Goal: Information Seeking & Learning: Learn about a topic

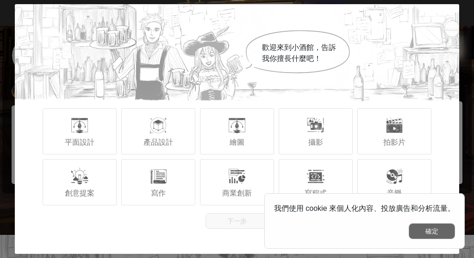
click at [423, 235] on button "確定" at bounding box center [432, 231] width 46 height 16
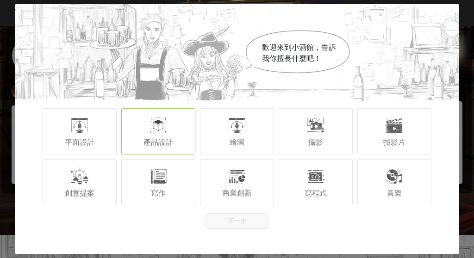
click at [182, 126] on div "產品設計" at bounding box center [158, 131] width 74 height 46
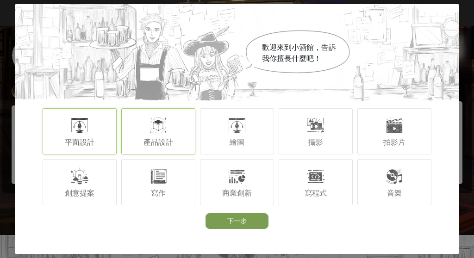
click at [64, 109] on div "平面設計" at bounding box center [80, 131] width 74 height 46
click at [231, 136] on div "繪圖" at bounding box center [237, 131] width 74 height 46
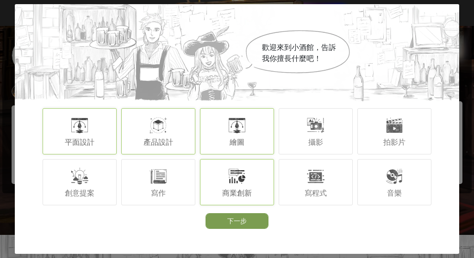
click at [243, 187] on div "商業創新" at bounding box center [237, 182] width 74 height 46
click at [106, 190] on div "創意提案" at bounding box center [80, 182] width 74 height 46
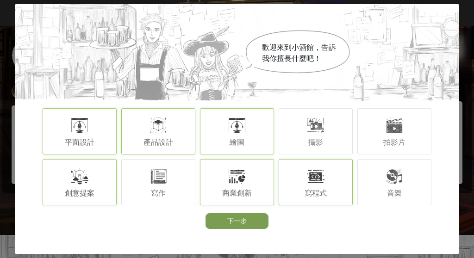
click at [351, 197] on div "寫程式" at bounding box center [316, 182] width 74 height 46
click at [244, 227] on button "下一步" at bounding box center [236, 221] width 63 height 16
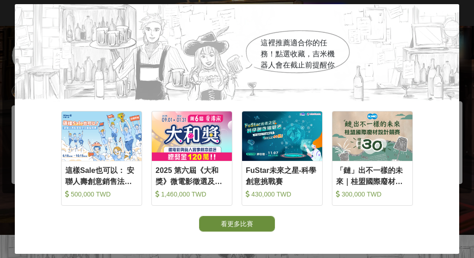
click at [244, 219] on button "看更多比賽" at bounding box center [237, 224] width 76 height 16
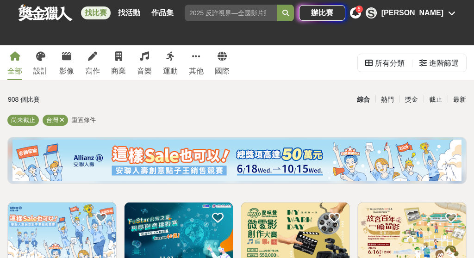
click at [377, 12] on div "S" at bounding box center [370, 12] width 11 height 11
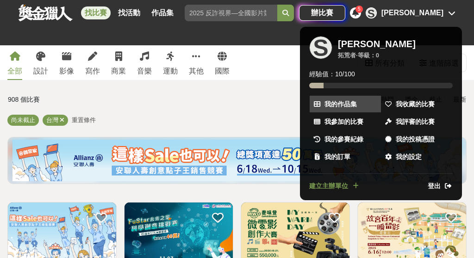
click at [336, 105] on span "我的作品集" at bounding box center [340, 104] width 32 height 10
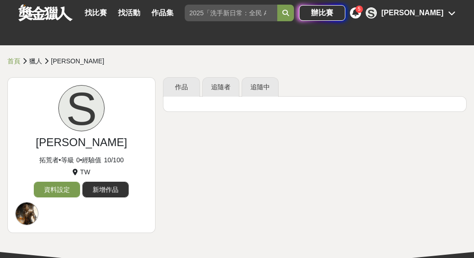
click at [406, 10] on div "S Shuo Han" at bounding box center [410, 12] width 90 height 11
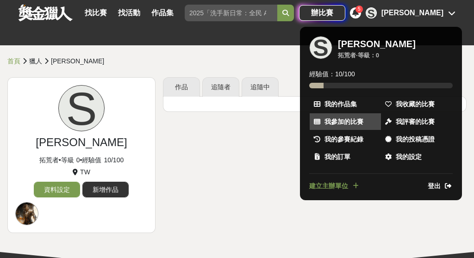
click at [357, 119] on span "我參加的比賽" at bounding box center [343, 122] width 39 height 10
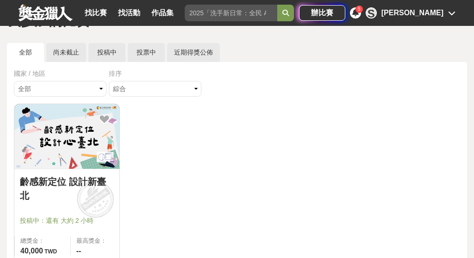
scroll to position [59, 0]
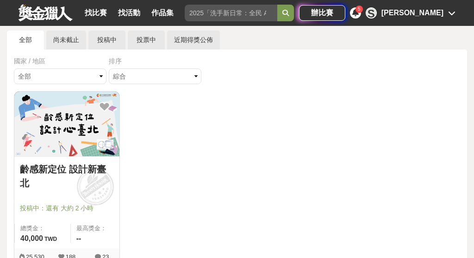
click at [71, 133] on img at bounding box center [66, 124] width 105 height 65
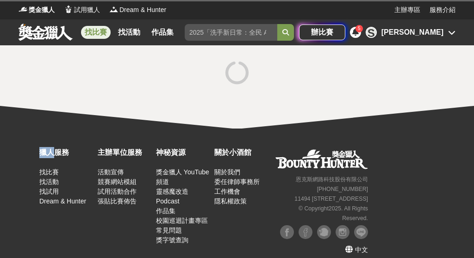
click at [71, 133] on div "獵人服務 找比賽 找活動 找試用 Dream & Hunter 主辦單位服務 活動宣傳 競賽網站模組 試用活動合作 張貼比賽佈告 神秘資源 獎金獵人 YouT…" at bounding box center [237, 194] width 474 height 130
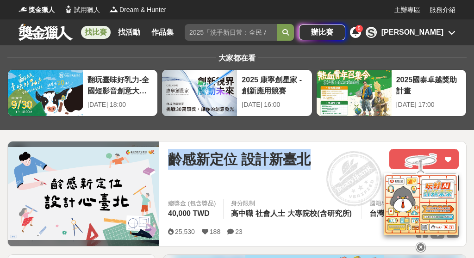
drag, startPoint x: 173, startPoint y: 161, endPoint x: 274, endPoint y: 170, distance: 101.2
click at [274, 170] on div "齡感新定位 設計新臺北" at bounding box center [275, 171] width 214 height 44
copy span "齡感新定位 設計新臺北"
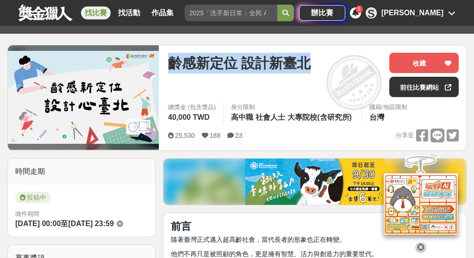
scroll to position [97, 0]
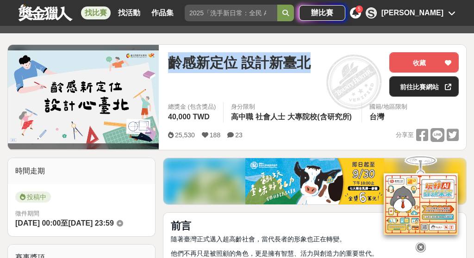
click at [409, 91] on link "前往比賽網站" at bounding box center [423, 86] width 69 height 20
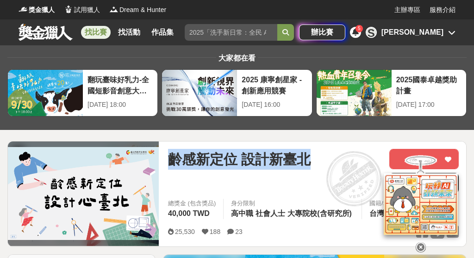
scroll to position [0, 0]
copy span "齡感新定位 設計新臺北"
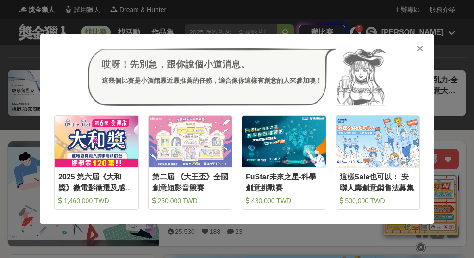
click at [419, 49] on icon at bounding box center [419, 48] width 7 height 9
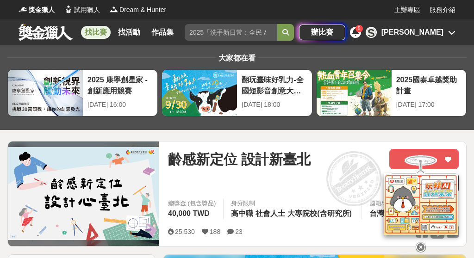
click at [94, 34] on link "找比賽" at bounding box center [96, 32] width 30 height 13
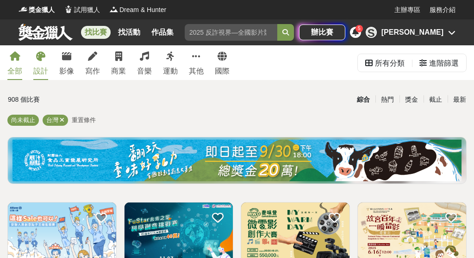
click at [42, 71] on div "設計" at bounding box center [40, 71] width 15 height 11
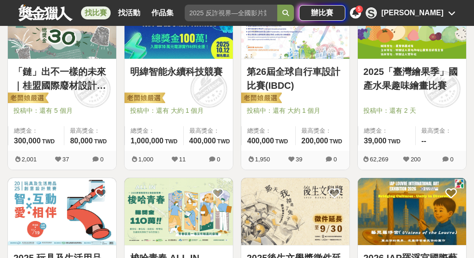
scroll to position [211, 0]
click at [173, 100] on div at bounding box center [181, 97] width 103 height 11
click at [190, 113] on span "投稿中：還有 大約 1 個月" at bounding box center [178, 111] width 97 height 10
click at [190, 112] on span "投稿中：還有 大約 1 個月" at bounding box center [178, 111] width 97 height 10
click at [150, 87] on div "明緯智能永續科技競賽" at bounding box center [178, 77] width 97 height 25
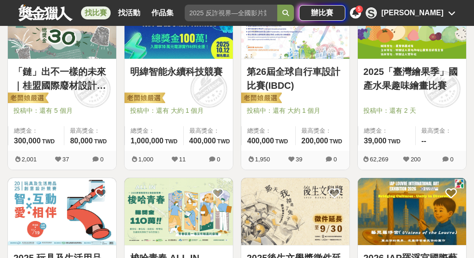
click at [150, 87] on div "明緯智能永續科技競賽" at bounding box center [178, 77] width 97 height 25
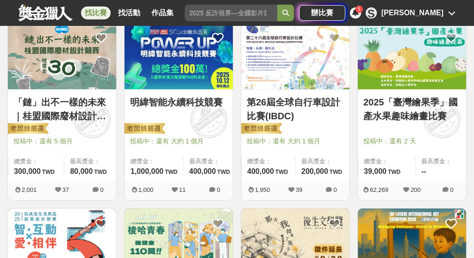
scroll to position [173, 0]
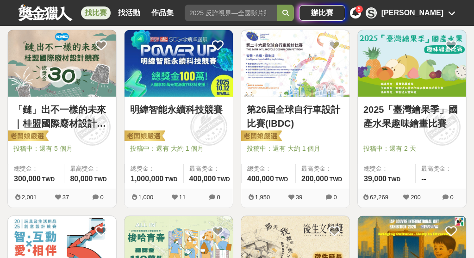
click at [178, 74] on img at bounding box center [178, 63] width 108 height 67
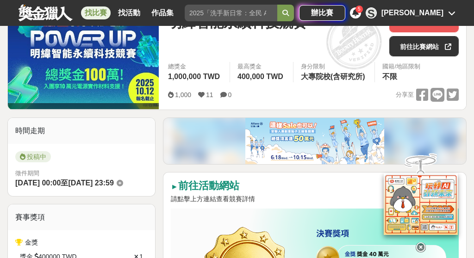
scroll to position [137, 0]
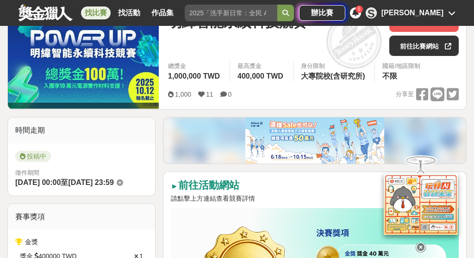
click at [262, 133] on img at bounding box center [314, 141] width 139 height 46
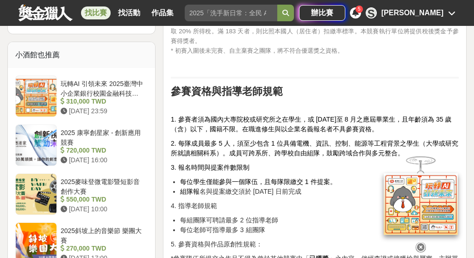
scroll to position [978, 0]
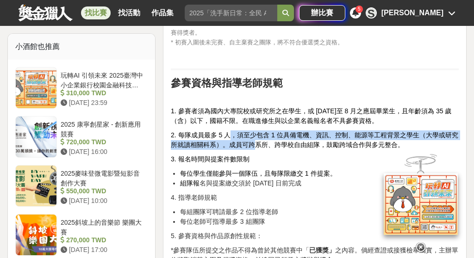
drag, startPoint x: 234, startPoint y: 124, endPoint x: 254, endPoint y: 130, distance: 21.0
click at [256, 130] on p "2. 每隊成員最多 5 人，須至少包含 1 位具備電機、資訊、控制、能源等工程背景之學生（大學或研究所就讀相關科系）。成員可跨系所、跨學校自由組隊，鼓勵跨域合…" at bounding box center [315, 139] width 288 height 19
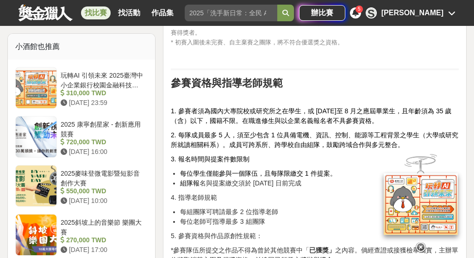
click at [264, 136] on span "2. 每隊成員最多 5 人，須至少包含 1 位具備電機、資訊、控制、能源等工程背景之學生（大學或研究所就讀相關科系）。成員可跨系所、跨學校自由組隊，鼓勵跨域合…" at bounding box center [314, 139] width 287 height 17
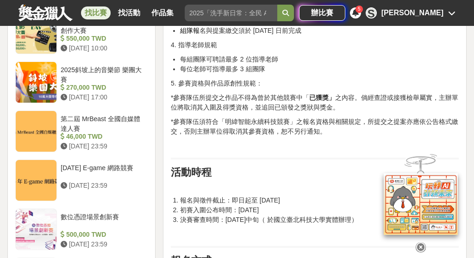
scroll to position [1133, 0]
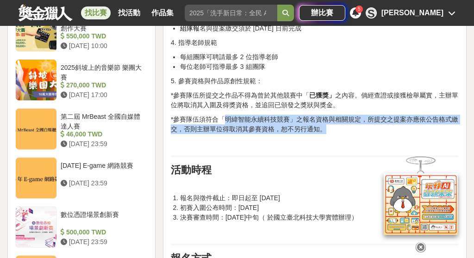
drag, startPoint x: 223, startPoint y: 105, endPoint x: 334, endPoint y: 115, distance: 111.9
click at [334, 115] on p "*參賽隊伍須符合「明緯智能永續 科技 競賽」之報名資格與相關規定，所提交之提案亦應依公告格式繳交，否則主辦單位得取消其參賽資格，恕不另行通知。" at bounding box center [315, 124] width 288 height 19
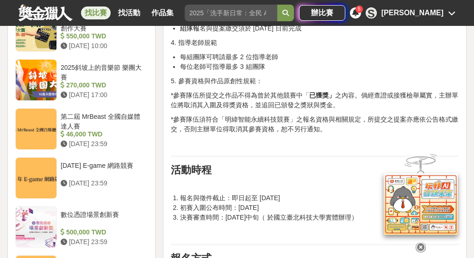
click at [351, 116] on p "*參賽隊伍須符合「明緯智能永續 科技 競賽」之報名資格與相關規定，所提交之提案亦應依公告格式繳交，否則主辦單位得取消其參賽資格，恕不另行通知。" at bounding box center [315, 124] width 288 height 19
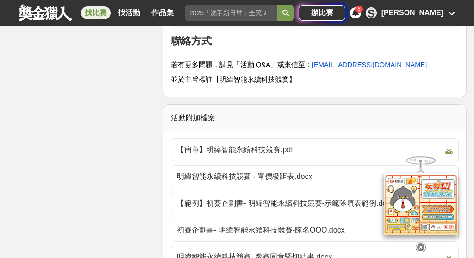
scroll to position [2324, 0]
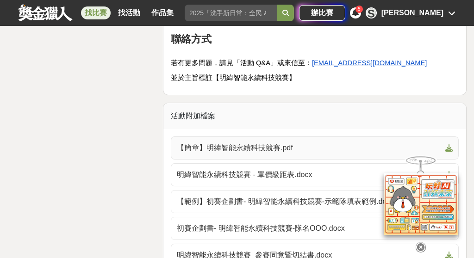
click at [249, 142] on span "【簡章】明緯智能永續科技競賽.pdf" at bounding box center [309, 147] width 265 height 11
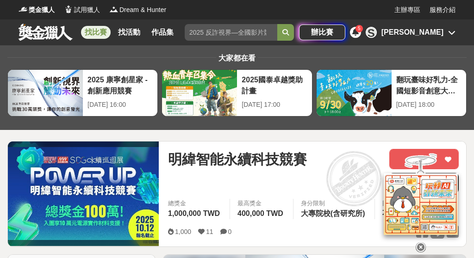
scroll to position [0, 0]
click at [99, 31] on link "找比賽" at bounding box center [96, 32] width 30 height 13
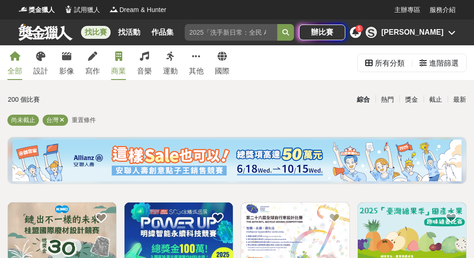
click at [118, 67] on div "商業" at bounding box center [118, 71] width 15 height 11
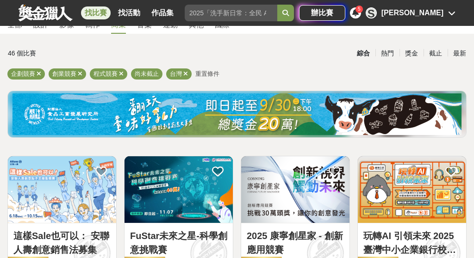
scroll to position [152, 0]
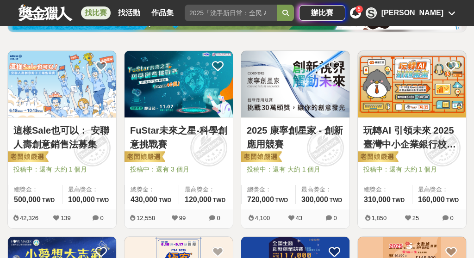
click at [294, 149] on link "2025 康寧創星家 - 創新應用競賽" at bounding box center [295, 138] width 97 height 28
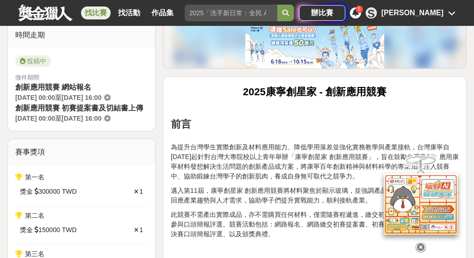
scroll to position [295, 0]
drag, startPoint x: 239, startPoint y: 175, endPoint x: 316, endPoint y: 173, distance: 77.3
click at [316, 173] on p "為提升台灣學生實際創新及材料應用能力、降低學用落差並強化實務教學與產業接軌，台灣康寧自2015年起針對台灣大專院校以上青年舉辦「康寧創星家 創新應用競賽」，旨…" at bounding box center [315, 157] width 288 height 49
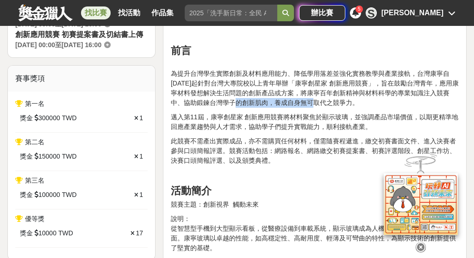
scroll to position [371, 0]
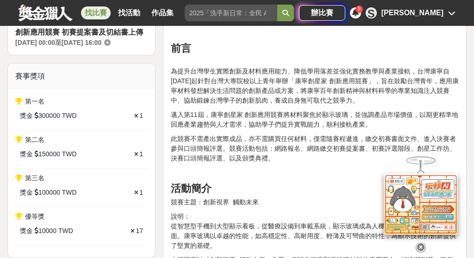
click at [316, 173] on h2 at bounding box center [315, 174] width 288 height 12
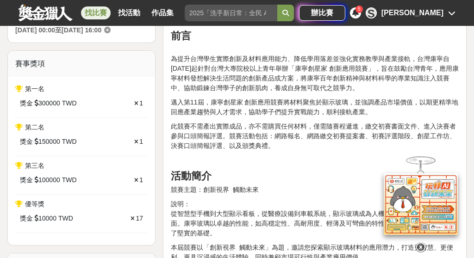
scroll to position [475, 0]
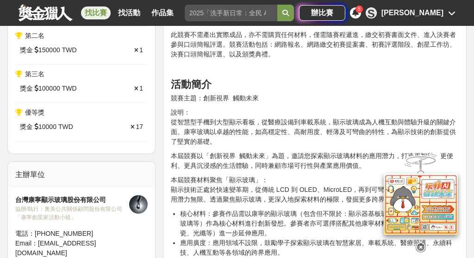
scroll to position [152, 0]
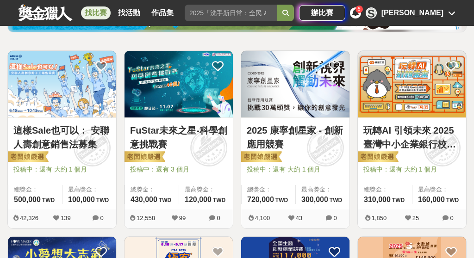
click at [407, 163] on div "玩轉AI 引領未來 2025臺灣中小企業銀行校園金融科技創意挑戰賽 投稿中：還有 大約 1 個月 總獎金： 310,000 310,000 TWD 最高獎金：…" at bounding box center [412, 164] width 108 height 92
click at [387, 126] on link "玩轉AI 引領未來 2025臺灣中小企業銀行校園金融科技創意挑戰賽" at bounding box center [411, 138] width 97 height 28
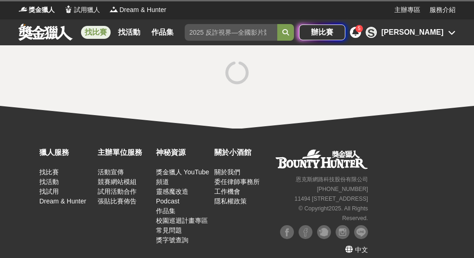
click at [387, 126] on div "獎金獵人 試用獵人 Dream & Hunter 主辦專區 服務介紹 找比賽 找活動 作品集 美術 國民美術鑑賞能力 漫畫創作祭 設計 素養 創作 辦比賽 5…" at bounding box center [237, 129] width 474 height 258
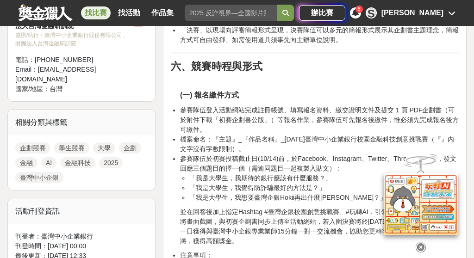
scroll to position [616, 0]
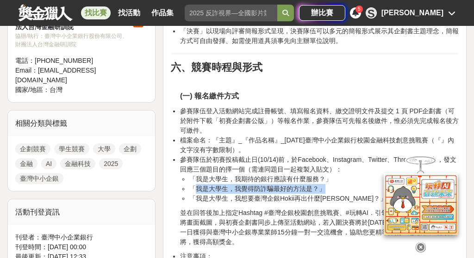
drag, startPoint x: 194, startPoint y: 186, endPoint x: 349, endPoint y: 188, distance: 155.0
click at [349, 188] on li "「我是大學生，我覺得防詐騙最好的方法是？」" at bounding box center [323, 189] width 269 height 10
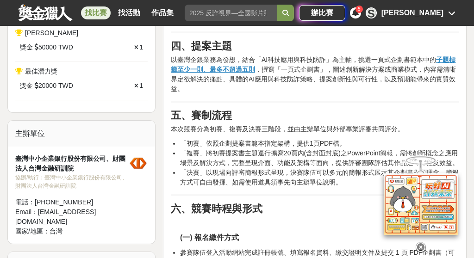
scroll to position [476, 0]
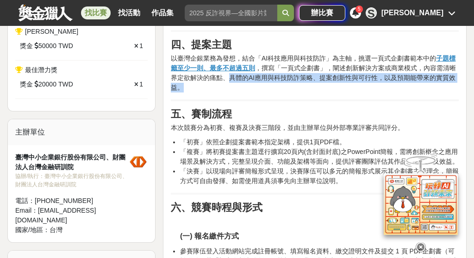
drag, startPoint x: 232, startPoint y: 75, endPoint x: 303, endPoint y: 81, distance: 72.0
click at [303, 81] on p "以臺灣企銀業務為發想，結合「AI科技應用與科技防詐」為主軸，挑選一頁式企劃書範本中的 子題標籤至少一則、最多不超過五則 ，撰寫「一頁式企劃書」，闡述創新解決方…" at bounding box center [315, 73] width 288 height 39
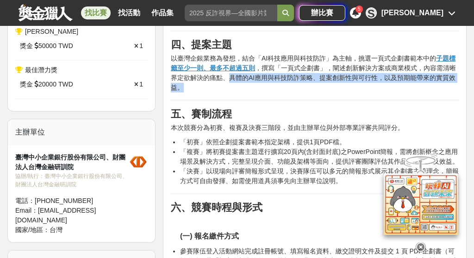
drag, startPoint x: 227, startPoint y: 75, endPoint x: 250, endPoint y: 85, distance: 25.1
click at [250, 85] on p "以臺灣企銀業務為發想，結合「AI科技應用與科技防詐」為主軸，挑選一頁式企劃書範本中的 子題標籤至少一則、最多不超過五則 ，撰寫「一頁式企劃書」，闡述創新解決方…" at bounding box center [315, 73] width 288 height 39
drag, startPoint x: 232, startPoint y: 75, endPoint x: 240, endPoint y: 80, distance: 8.5
click at [240, 80] on p "以臺灣企銀業務為發想，結合「AI科技應用與科技防詐」為主軸，挑選一頁式企劃書範本中的 子題標籤至少一則、最多不超過五則 ，撰寫「一頁式企劃書」，闡述創新解決方…" at bounding box center [315, 73] width 288 height 39
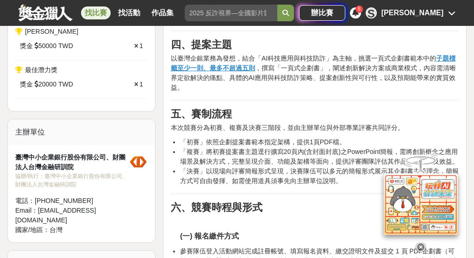
click at [231, 77] on p "以臺灣企銀業務為發想，結合「AI科技應用與科技防詐」為主軸，挑選一頁式企劃書範本中的 子題標籤至少一則、最多不超過五則 ，撰寫「一頁式企劃書」，闡述創新解決方…" at bounding box center [315, 73] width 288 height 39
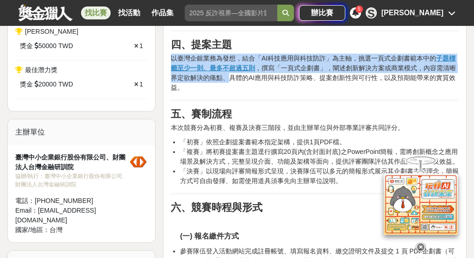
drag, startPoint x: 231, startPoint y: 77, endPoint x: 243, endPoint y: 83, distance: 13.9
click at [243, 83] on p "以臺灣企銀業務為發想，結合「AI科技應用與科技防詐」為主軸，挑選一頁式企劃書範本中的 子題標籤至少一則、最多不超過五則 ，撰寫「一頁式企劃書」，闡述創新解決方…" at bounding box center [315, 73] width 288 height 39
drag, startPoint x: 232, startPoint y: 75, endPoint x: 248, endPoint y: 92, distance: 23.9
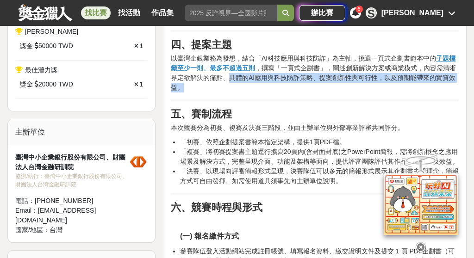
drag, startPoint x: 231, startPoint y: 73, endPoint x: 249, endPoint y: 87, distance: 22.5
click at [249, 87] on p "以臺灣企銀業務為發想，結合「AI科技應用與科技防詐」為主軸，挑選一頁式企劃書範本中的 子題標籤至少一則、最多不超過五則 ，撰寫「一頁式企劃書」，闡述創新解決方…" at bounding box center [315, 73] width 288 height 39
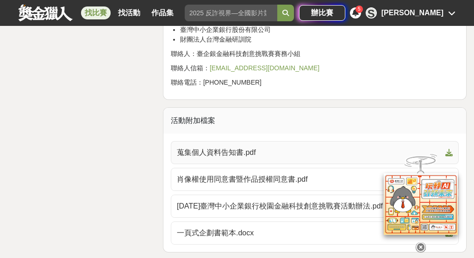
scroll to position [2374, 0]
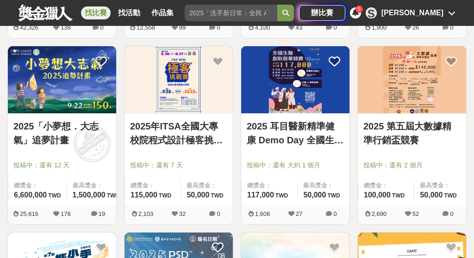
scroll to position [338, 0]
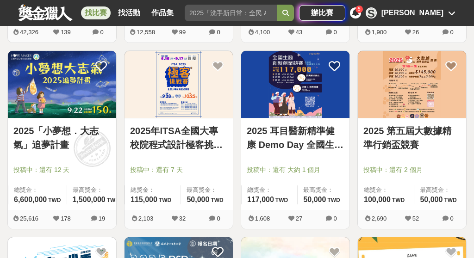
click at [180, 94] on img at bounding box center [178, 84] width 108 height 67
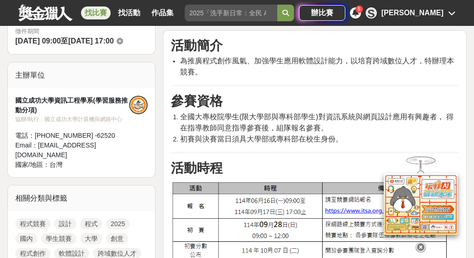
scroll to position [281, 0]
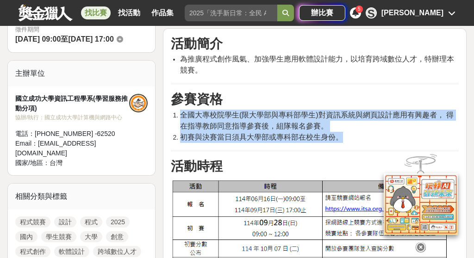
drag, startPoint x: 342, startPoint y: 138, endPoint x: 316, endPoint y: 106, distance: 40.8
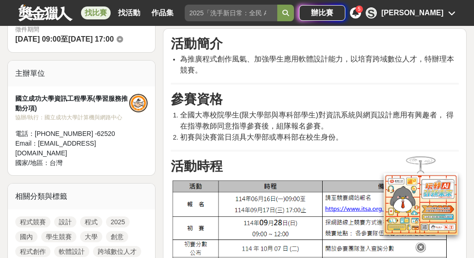
click at [320, 95] on h3 "參賽資格" at bounding box center [315, 100] width 288 height 16
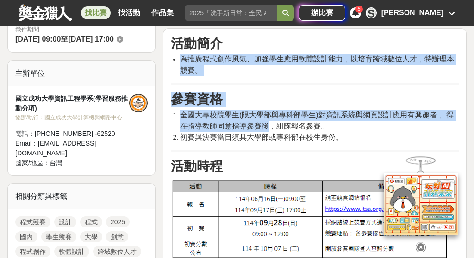
drag, startPoint x: 174, startPoint y: 56, endPoint x: 267, endPoint y: 118, distance: 111.4
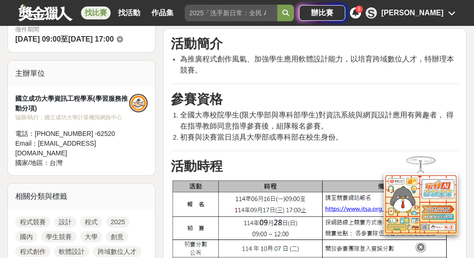
click at [348, 129] on li "全國大專校院學生(限大學部與專科部學生)對資訊系統與網頁設計應用有興趣者， 得在指導教師同意指導參賽後，組隊報名參賽。" at bounding box center [319, 121] width 279 height 22
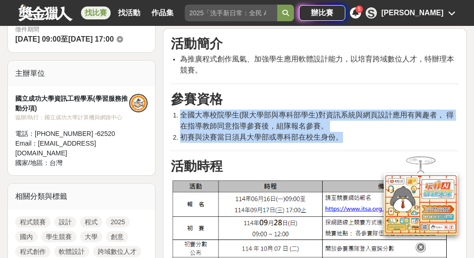
drag, startPoint x: 344, startPoint y: 135, endPoint x: 278, endPoint y: 96, distance: 76.1
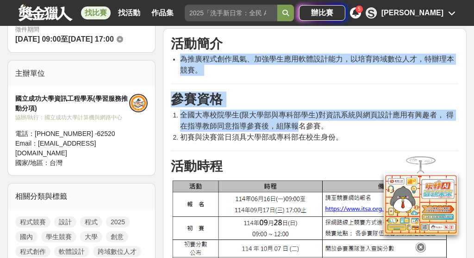
drag, startPoint x: 171, startPoint y: 57, endPoint x: 301, endPoint y: 120, distance: 144.8
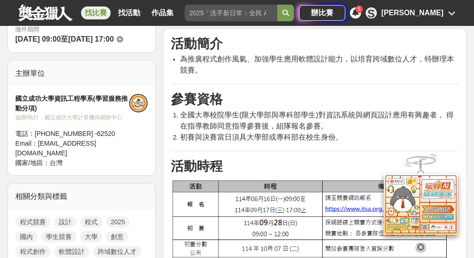
click at [337, 125] on li "全國大專校院學生(限大學部與專科部學生)對資訊系統與網頁設計應用有興趣者， 得在指導教師同意指導參賽後，組隊報名參賽。" at bounding box center [319, 121] width 279 height 22
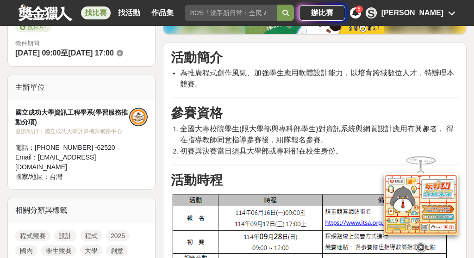
scroll to position [267, 0]
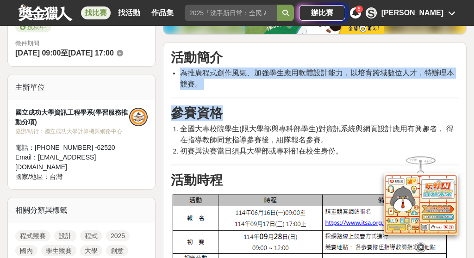
drag, startPoint x: 180, startPoint y: 70, endPoint x: 282, endPoint y: 115, distance: 111.1
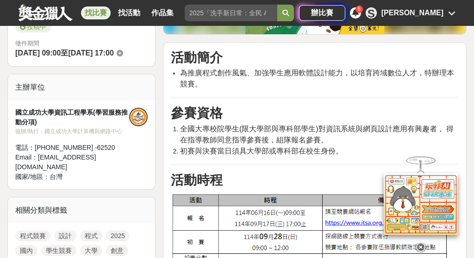
click at [331, 136] on li "全國大專校院學生(限大學部與專科部學生)對資訊系統與網頁設計應用有興趣者， 得在指導教師同意指導參賽後，組隊報名參賽。" at bounding box center [319, 135] width 279 height 22
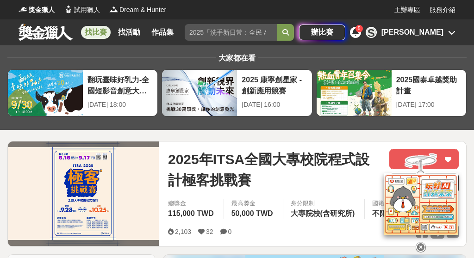
scroll to position [0, 0]
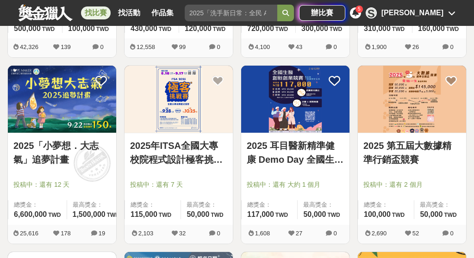
scroll to position [323, 0]
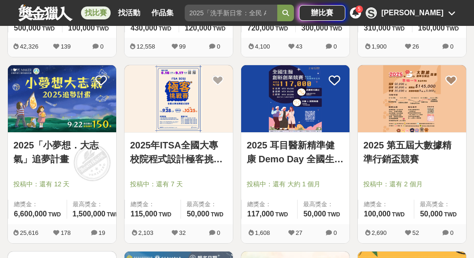
click at [383, 135] on div "2025 第五屆大數據精準行銷盃競賽 投稿中：還有 2 個月 總獎金： 100,000 100,000 TWD 最高獎金： 50,000 TWD" at bounding box center [412, 179] width 108 height 92
click at [388, 116] on img at bounding box center [412, 98] width 108 height 67
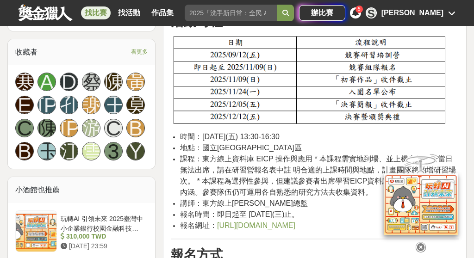
scroll to position [597, 0]
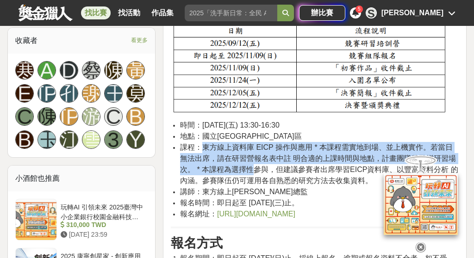
drag, startPoint x: 203, startPoint y: 141, endPoint x: 262, endPoint y: 171, distance: 66.8
click at [262, 171] on li "課程：東方線上資料庫 EICP 操作與應用 * 本課程需實地到場、並上機實作。若當日無法出席，請在研習營報名表中註 明合適的上課時間與地點，計畫團隊將酌增研習…" at bounding box center [319, 164] width 279 height 44
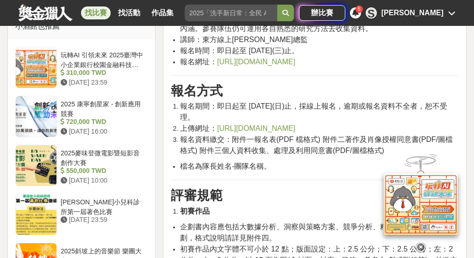
scroll to position [771, 0]
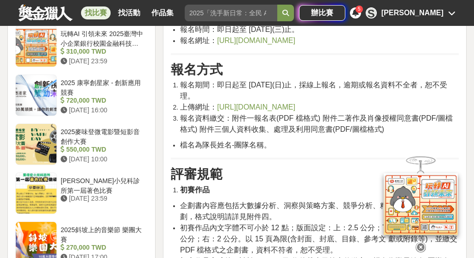
click at [263, 146] on span "檔名為隊長姓名-團隊名稱。" at bounding box center [225, 145] width 91 height 8
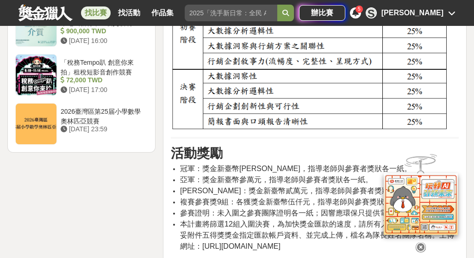
scroll to position [1236, 0]
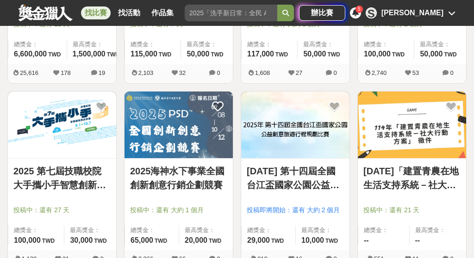
scroll to position [485, 0]
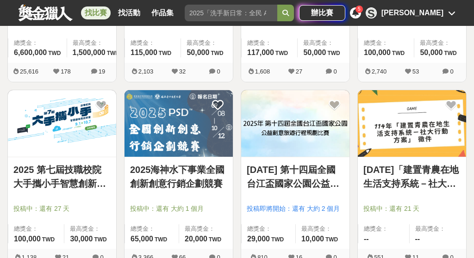
click at [170, 155] on img at bounding box center [178, 123] width 108 height 67
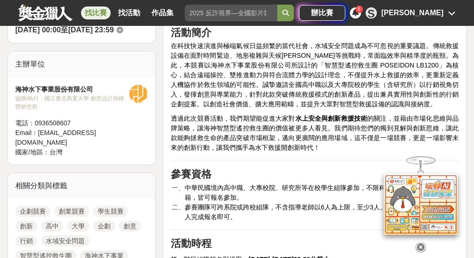
scroll to position [347, 0]
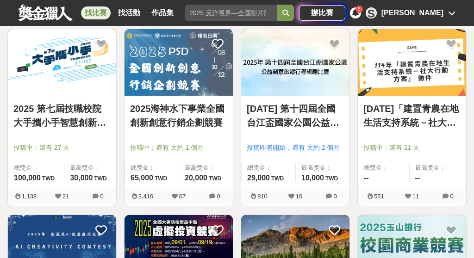
scroll to position [637, 0]
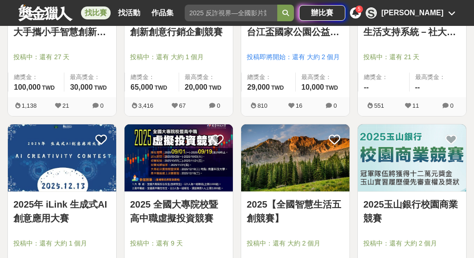
click at [85, 171] on img at bounding box center [62, 157] width 108 height 67
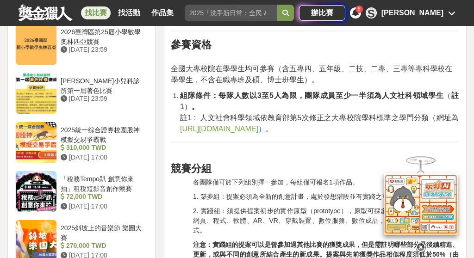
scroll to position [978, 0]
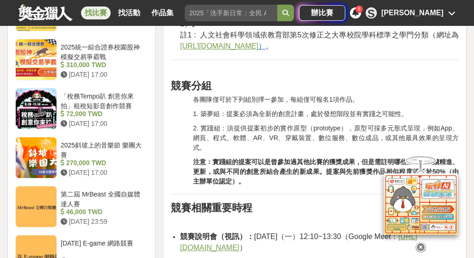
drag, startPoint x: 203, startPoint y: 122, endPoint x: 241, endPoint y: 143, distance: 43.5
click at [241, 143] on p "2. 實踐組：須提供提案初步的實作原型（prototype），原型可採多元形式呈現，例如App、網頁、程式、軟體、AR、VR、穿戴裝置、數位服務、數位成品，或…" at bounding box center [326, 138] width 266 height 29
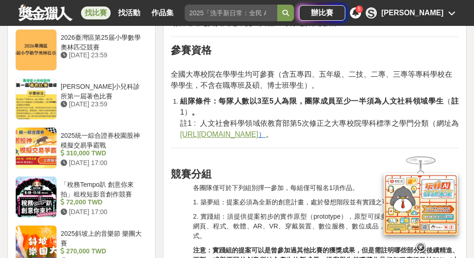
scroll to position [907, 0]
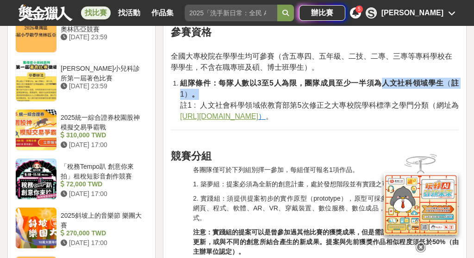
drag, startPoint x: 378, startPoint y: 79, endPoint x: 396, endPoint y: 92, distance: 21.7
click at [396, 92] on li "組隊條件：每隊人數以3至5人為限，團隊成員至少一半須為人文社科領域學生 （ 註 1） 。 註1 : 人文社會科學領域依教育部第5次修正之大專校院學科標準之學門…" at bounding box center [319, 100] width 279 height 44
click at [366, 90] on li "組隊條件：每隊人數以3至5人為限，團隊成員至少一半須為人文社科領域學生 （ 註 1） 。 註1 : 人文社會科學領域依教育部第5次修正之大專校院學科標準之學門…" at bounding box center [319, 100] width 279 height 44
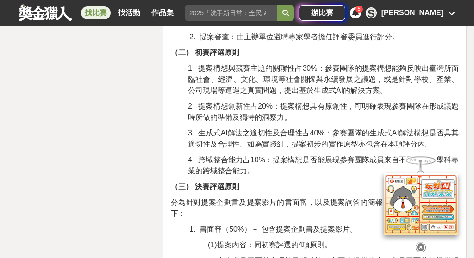
scroll to position [1666, 0]
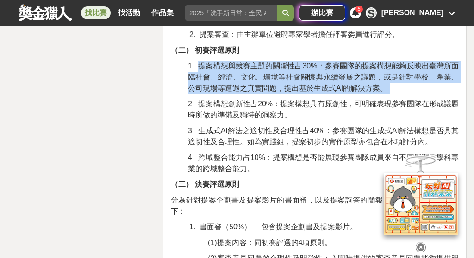
drag, startPoint x: 200, startPoint y: 81, endPoint x: 311, endPoint y: 112, distance: 115.2
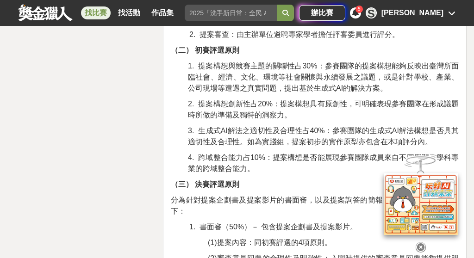
click at [331, 118] on span "2. 提案構想創新性占20%：提案構想具有原創性，可明確表現參賽團隊在形成議題時所做的準備及獨特的洞察力。" at bounding box center [323, 109] width 271 height 19
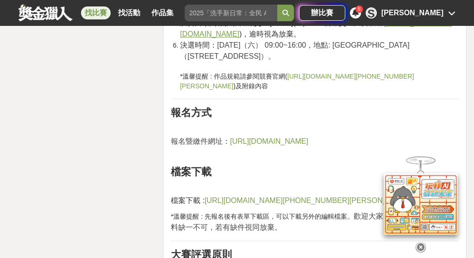
scroll to position [1276, 0]
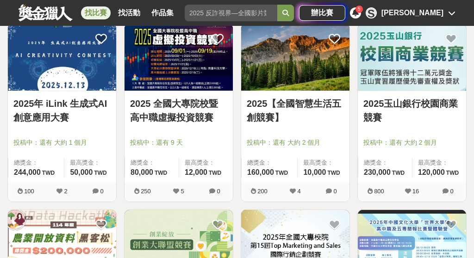
scroll to position [757, 0]
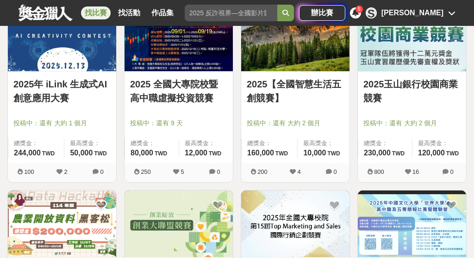
click at [425, 105] on div at bounding box center [414, 110] width 103 height 11
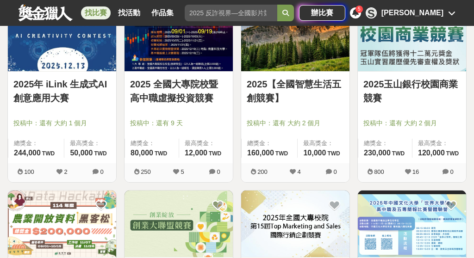
click at [391, 63] on img at bounding box center [412, 37] width 108 height 67
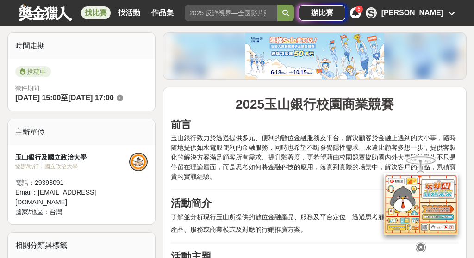
scroll to position [220, 0]
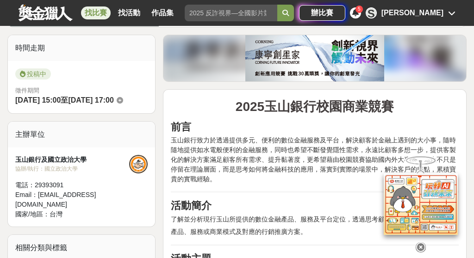
click at [262, 2] on div "找比賽 找活動 作品集 美術 國民美術鑑賞能力 漫畫創作祭 設計 素養 創作" at bounding box center [159, 13] width 280 height 26
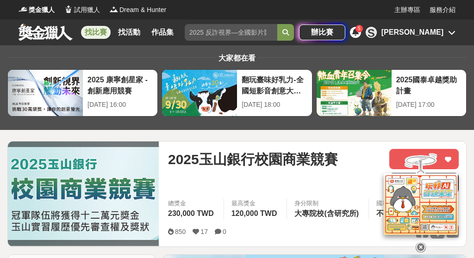
scroll to position [0, 0]
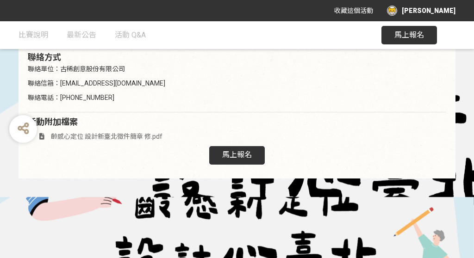
scroll to position [1647, 0]
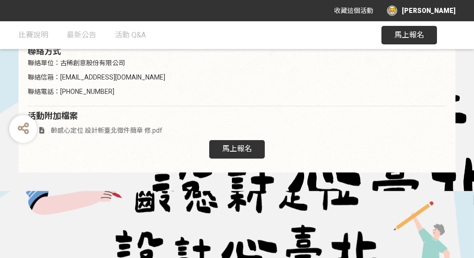
click at [226, 147] on span "馬上報名" at bounding box center [237, 148] width 30 height 9
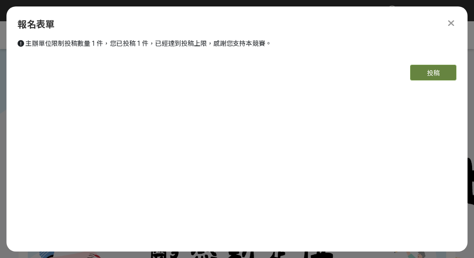
click at [441, 72] on button "投稿" at bounding box center [433, 73] width 46 height 16
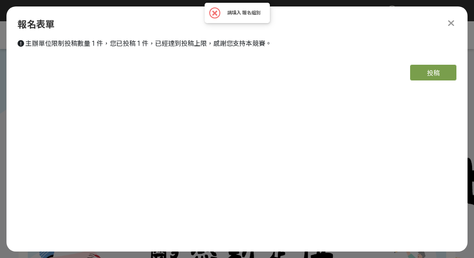
click at [452, 24] on icon at bounding box center [451, 23] width 6 height 9
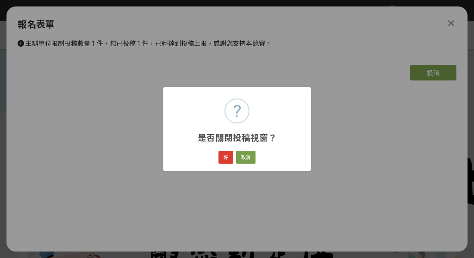
click at [223, 157] on button "好" at bounding box center [225, 157] width 15 height 13
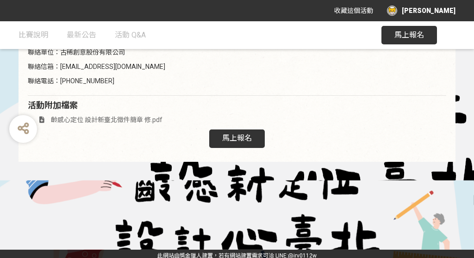
scroll to position [1657, 0]
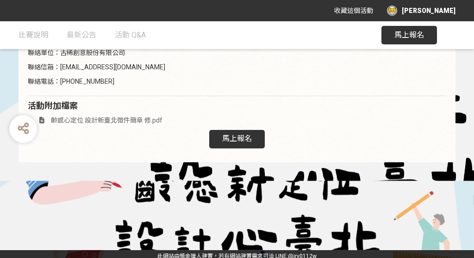
click at [143, 117] on span "齡感心定位 設計新臺北徵件簡章 修.pdf" at bounding box center [106, 120] width 111 height 7
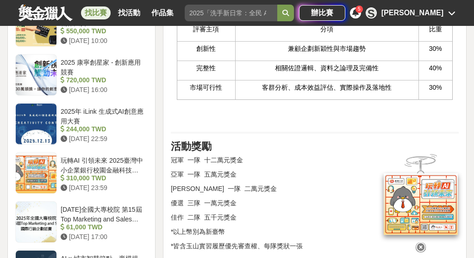
scroll to position [878, 0]
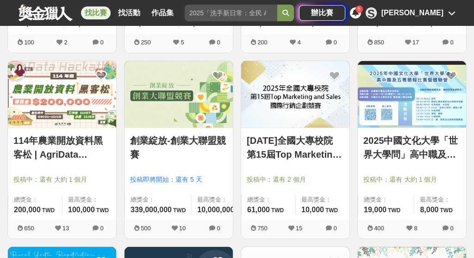
scroll to position [887, 0]
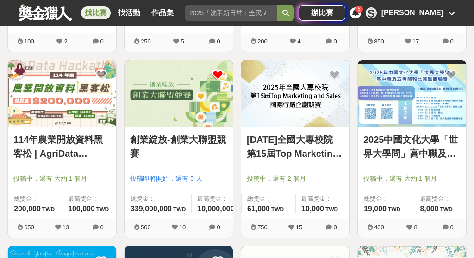
click at [221, 72] on icon at bounding box center [218, 75] width 12 height 12
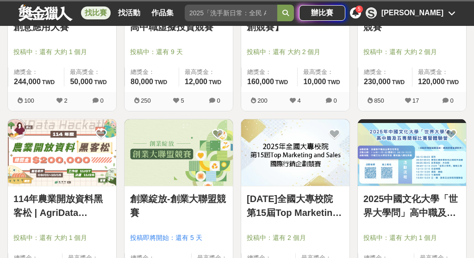
scroll to position [848, 0]
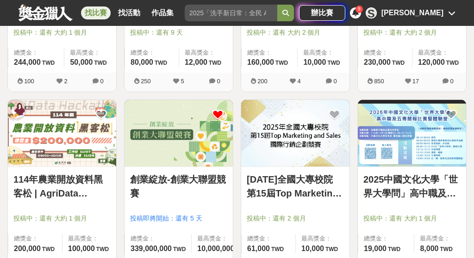
click at [220, 114] on icon at bounding box center [218, 115] width 12 height 12
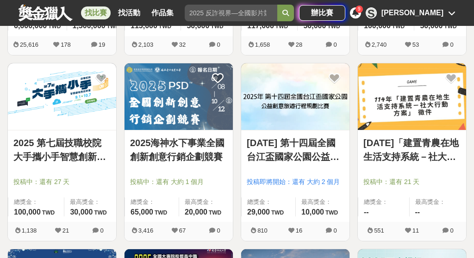
scroll to position [515, 0]
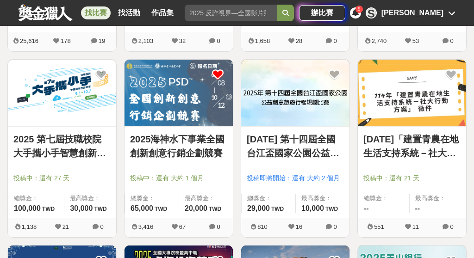
click at [219, 74] on icon at bounding box center [218, 75] width 12 height 12
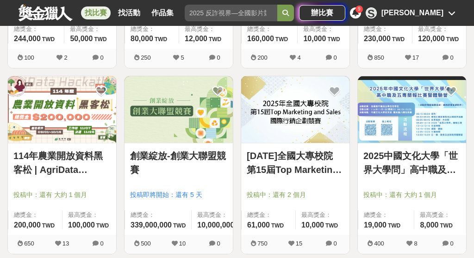
scroll to position [872, 0]
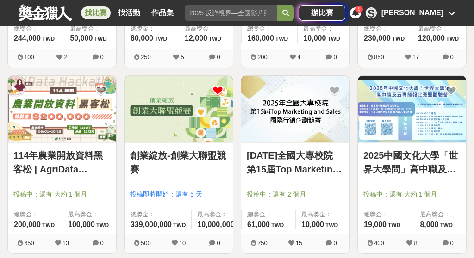
click at [217, 92] on icon at bounding box center [218, 91] width 12 height 12
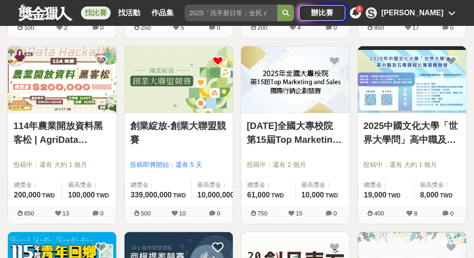
scroll to position [900, 0]
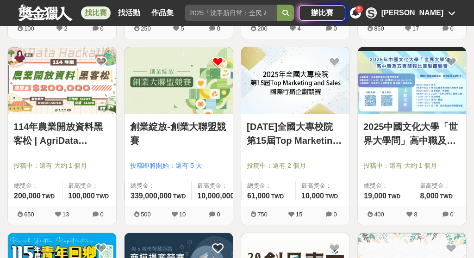
click at [287, 151] on div at bounding box center [298, 152] width 103 height 11
click at [299, 97] on img at bounding box center [295, 80] width 108 height 67
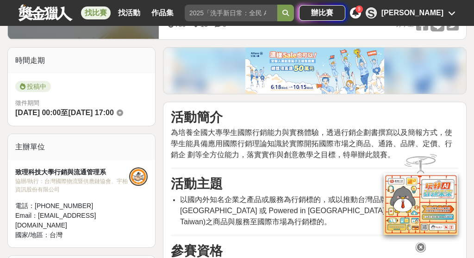
scroll to position [236, 0]
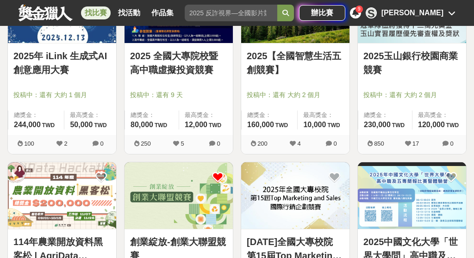
scroll to position [960, 0]
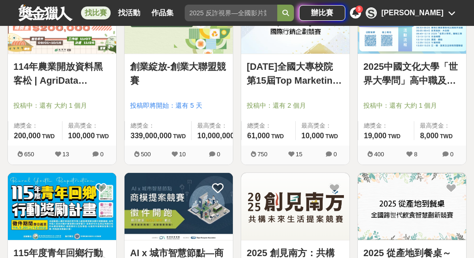
click at [184, 55] on div "創業綻放-創業大聯盟競賽 投稿即將開始：還有 5 天 總獎金： 339,000,000 3.39 億 TWD 最高獎金： 10,000,000 TWD" at bounding box center [178, 100] width 108 height 92
click at [179, 58] on div "創業綻放-創業大聯盟競賽 投稿即將開始：還有 5 天 總獎金： 339,000,000 3.39 億 TWD 最高獎金： 10,000,000 TWD" at bounding box center [178, 100] width 108 height 92
click at [193, 39] on img at bounding box center [178, 20] width 108 height 67
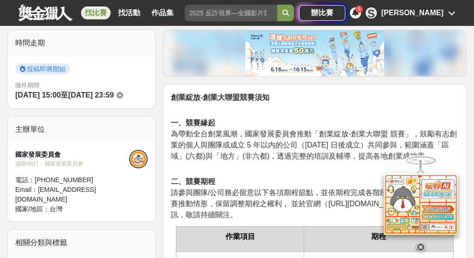
scroll to position [291, 0]
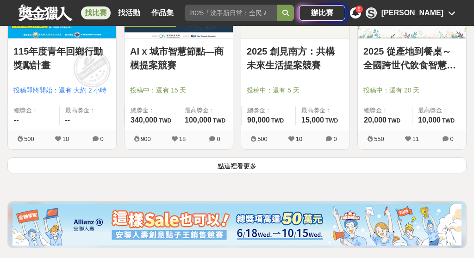
scroll to position [1172, 0]
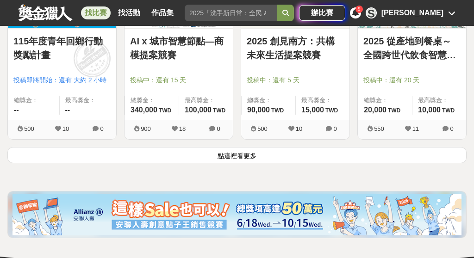
click at [342, 151] on button "點這裡看更多" at bounding box center [236, 155] width 459 height 16
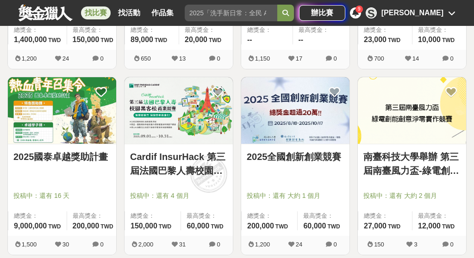
scroll to position [1430, 0]
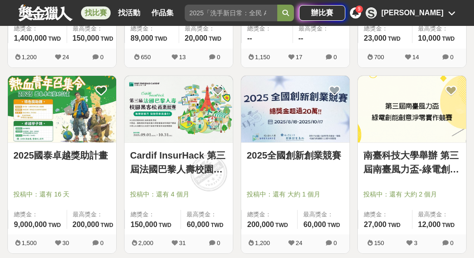
click at [170, 127] on img at bounding box center [178, 109] width 108 height 67
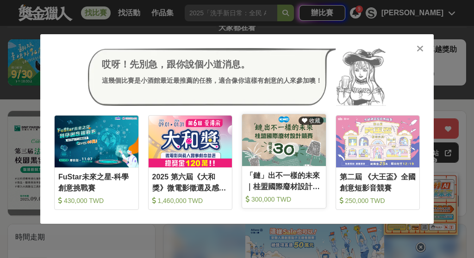
scroll to position [31, 0]
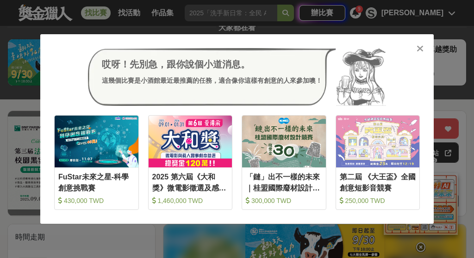
click at [420, 49] on icon at bounding box center [419, 48] width 7 height 9
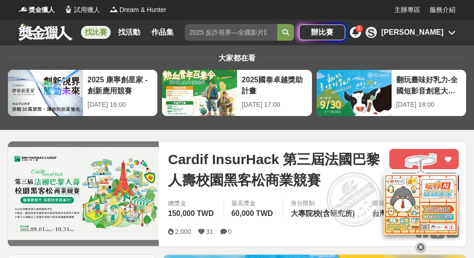
scroll to position [0, 0]
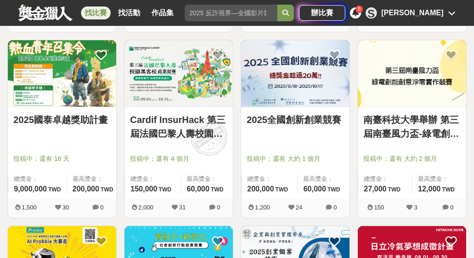
scroll to position [1464, 0]
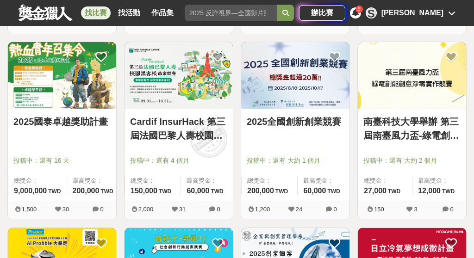
click at [175, 88] on img at bounding box center [178, 75] width 108 height 67
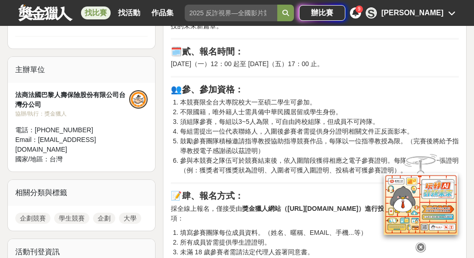
scroll to position [563, 0]
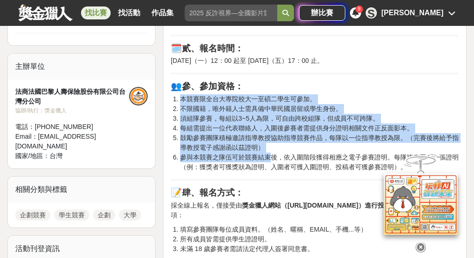
drag, startPoint x: 173, startPoint y: 95, endPoint x: 273, endPoint y: 152, distance: 115.4
click at [273, 152] on ol "本競賽限全台大專院校大一至碩二學生可參加。 不限國籍，唯外籍人士需具備中華民國居留或學生身份。 須組隊參賽，每組以3~5人為限，可自由跨校組隊，但成員不可跨隊…" at bounding box center [315, 133] width 288 height 78
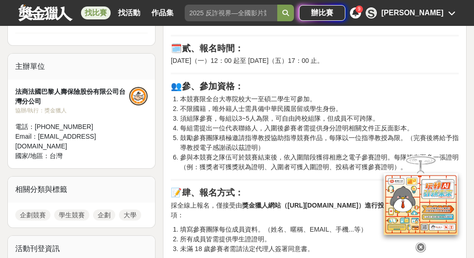
click at [299, 166] on li "參與本競賽之隊伍可於競賽結束後，依入圍階段獲得相應之電子參賽證明。每隊皆有至多一張證明（例：獲獎者可獲獎狀為證明、入圍者可獲入圍證明、投稿者可獲參賽證明）。" at bounding box center [319, 162] width 279 height 19
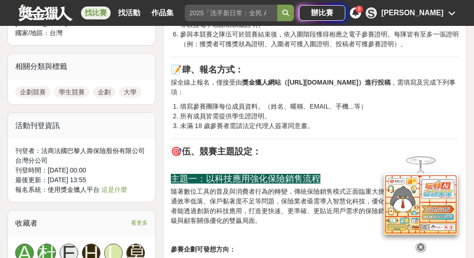
scroll to position [687, 0]
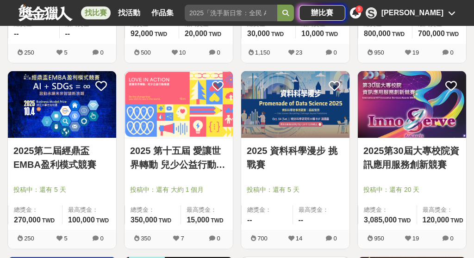
scroll to position [1809, 0]
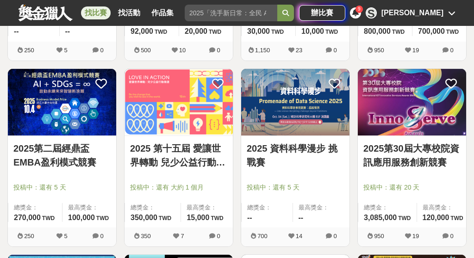
click at [208, 142] on link "2025 第十五屆 愛讓世界轉動 兒少公益行動徵選" at bounding box center [178, 156] width 97 height 28
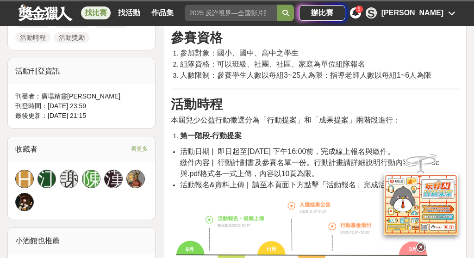
scroll to position [530, 0]
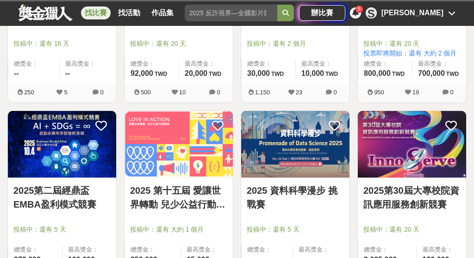
scroll to position [1768, 0]
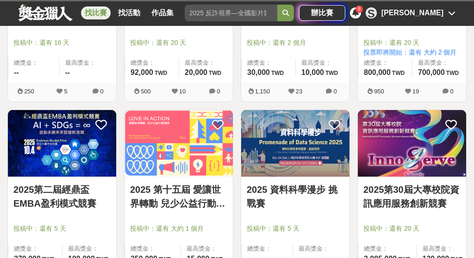
click at [409, 127] on img at bounding box center [412, 143] width 108 height 67
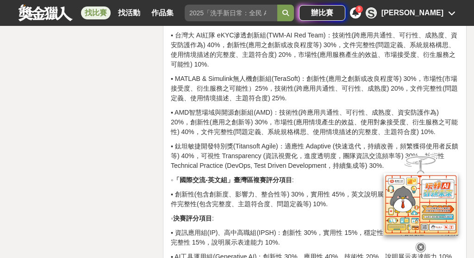
scroll to position [3222, 0]
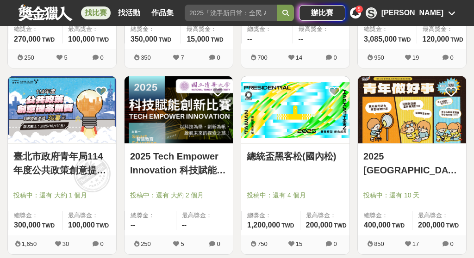
scroll to position [2004, 0]
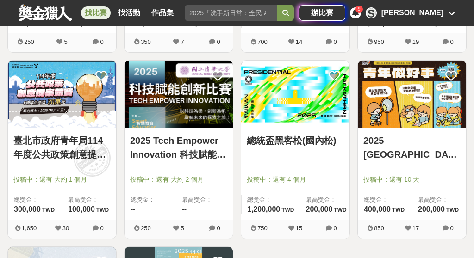
click at [198, 105] on img at bounding box center [178, 94] width 108 height 67
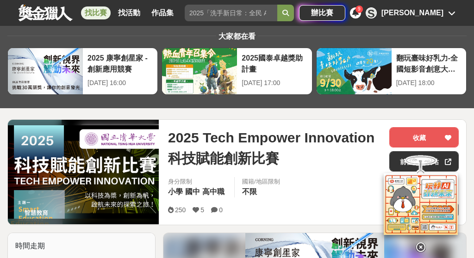
scroll to position [20, 0]
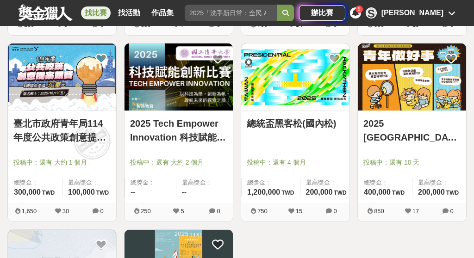
scroll to position [2022, 0]
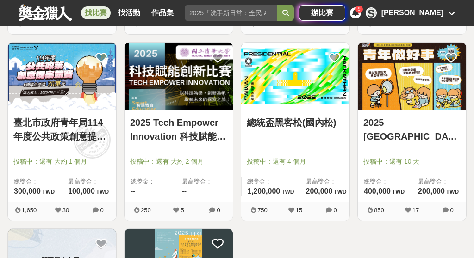
click at [301, 145] on div at bounding box center [298, 148] width 103 height 11
click at [293, 139] on div "總統盃黑客松(國內松)" at bounding box center [295, 128] width 97 height 25
click at [297, 88] on img at bounding box center [295, 76] width 108 height 67
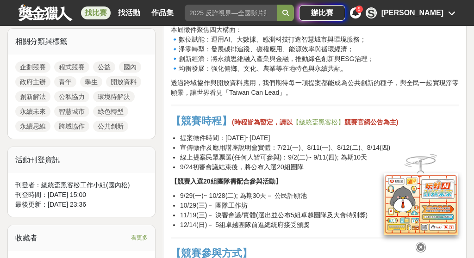
scroll to position [434, 0]
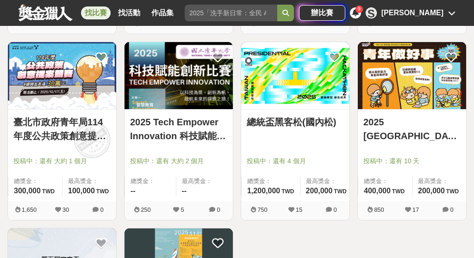
scroll to position [2018, 0]
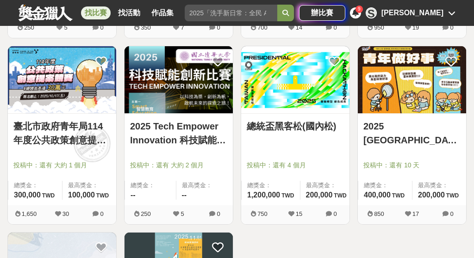
click at [417, 118] on div "2025 雲林縣【青年做好事】提案競賽~開始徵件啦！ 投稿中：還有 10 天 總獎金： 400,000 400,000 TWD 最高獎金： 200,000 T…" at bounding box center [412, 160] width 108 height 92
click at [419, 102] on img at bounding box center [412, 79] width 108 height 67
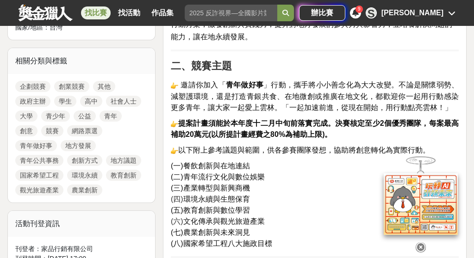
scroll to position [435, 0]
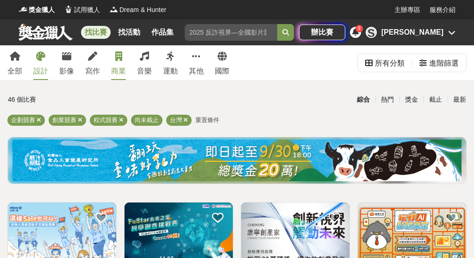
click at [42, 63] on link "設計" at bounding box center [40, 62] width 15 height 35
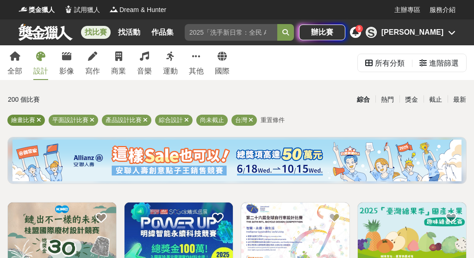
click at [38, 119] on icon at bounding box center [39, 120] width 5 height 6
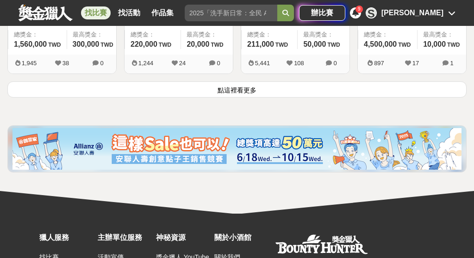
scroll to position [1232, 0]
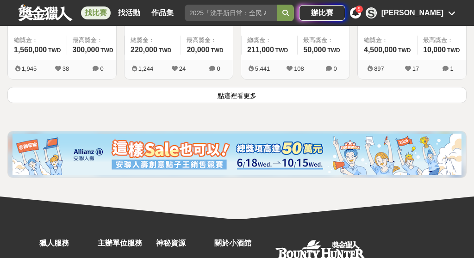
click at [151, 95] on button "點這裡看更多" at bounding box center [236, 95] width 459 height 16
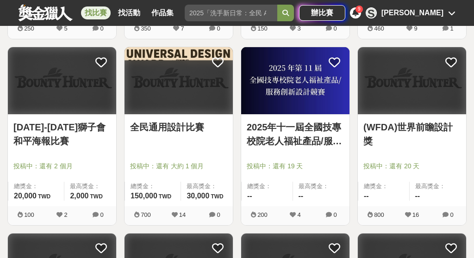
scroll to position [2030, 0]
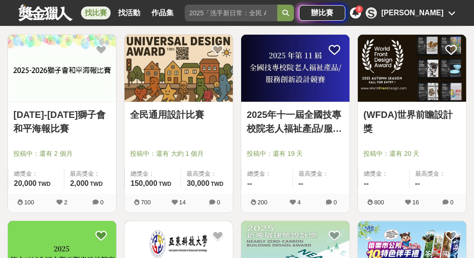
click at [415, 89] on img at bounding box center [412, 68] width 108 height 67
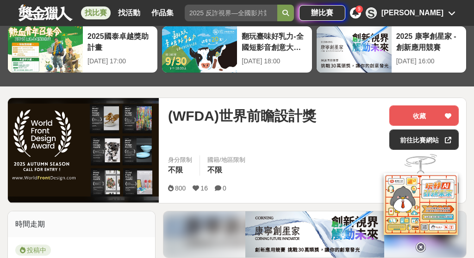
scroll to position [113, 0]
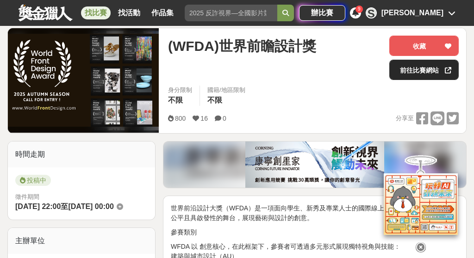
click at [440, 67] on link "前往比賽網站" at bounding box center [423, 70] width 69 height 20
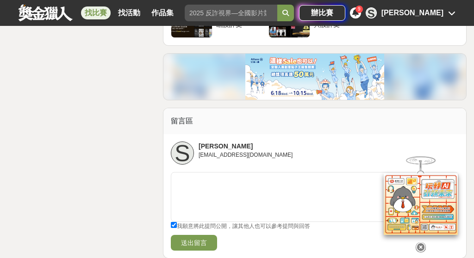
scroll to position [1520, 0]
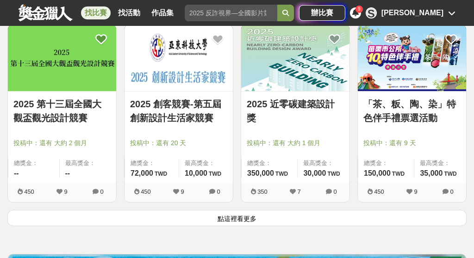
scroll to position [2228, 0]
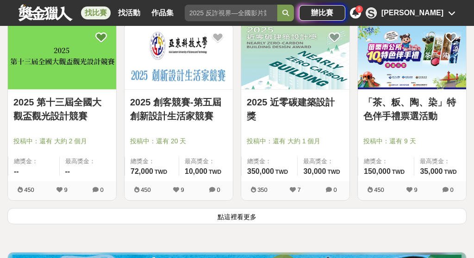
click at [195, 213] on button "點這裡看更多" at bounding box center [236, 216] width 459 height 16
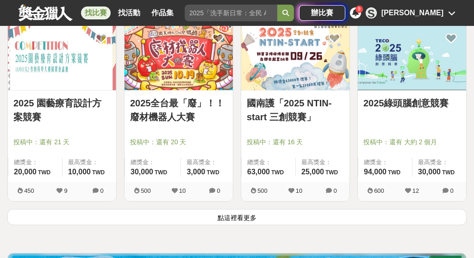
scroll to position [3346, 0]
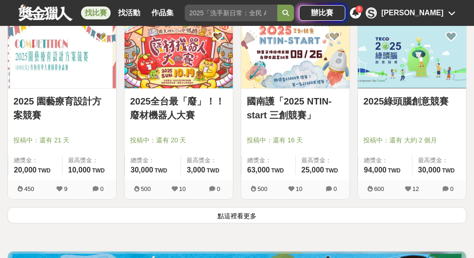
click at [170, 223] on button "點這裡看更多" at bounding box center [236, 215] width 459 height 16
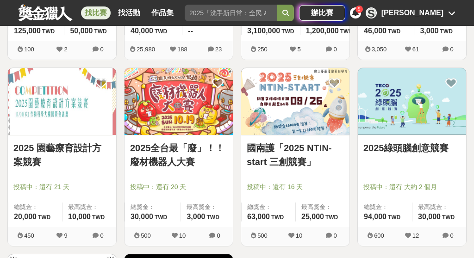
scroll to position [3298, 0]
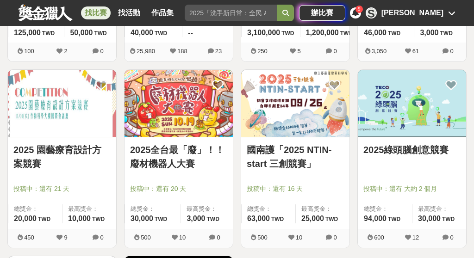
click at [403, 126] on img at bounding box center [412, 103] width 108 height 67
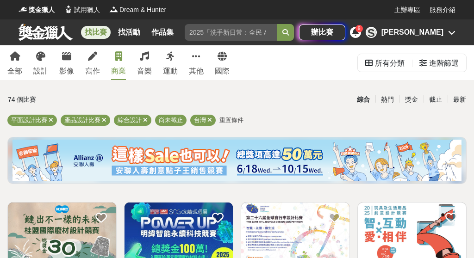
click at [117, 67] on div "商業" at bounding box center [118, 71] width 15 height 11
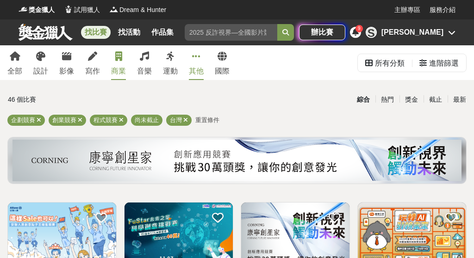
click at [199, 63] on link "其他" at bounding box center [196, 62] width 15 height 35
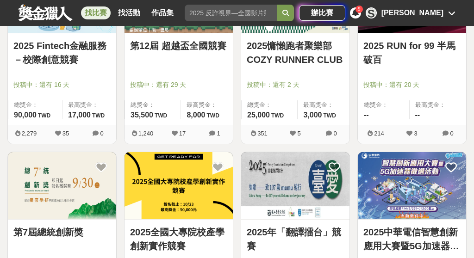
scroll to position [239, 0]
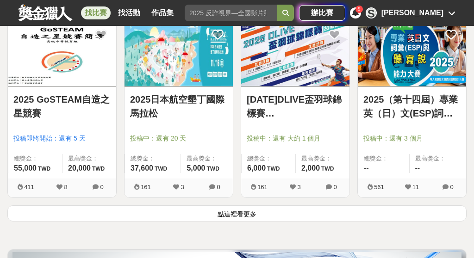
click at [257, 211] on button "點這裡看更多" at bounding box center [236, 213] width 459 height 16
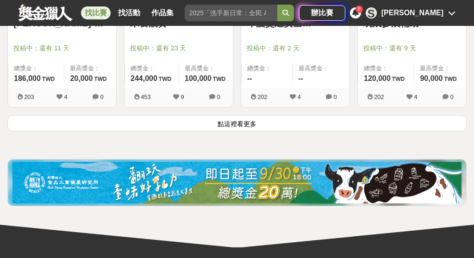
scroll to position [2319, 0]
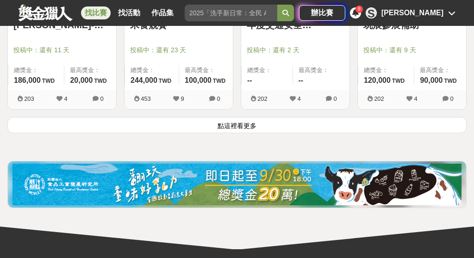
click at [277, 126] on button "點這裡看更多" at bounding box center [236, 125] width 459 height 16
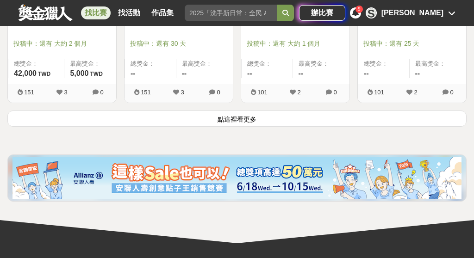
scroll to position [3439, 0]
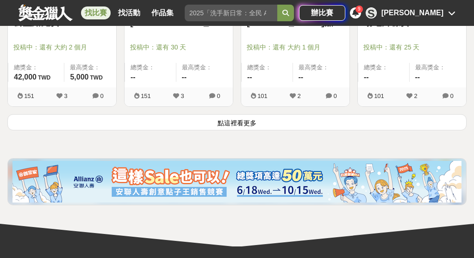
click at [261, 124] on button "點這裡看更多" at bounding box center [236, 122] width 459 height 16
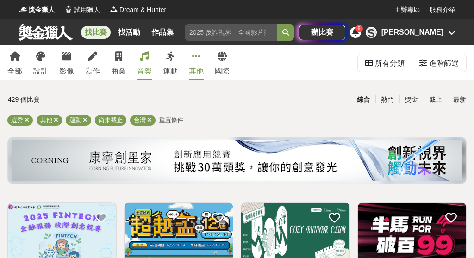
click at [149, 62] on link "音樂" at bounding box center [144, 62] width 15 height 35
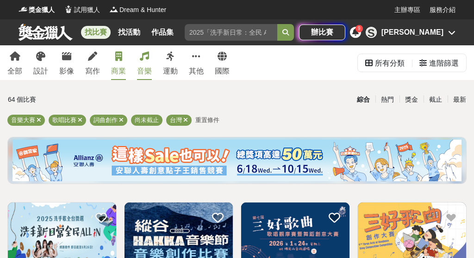
click at [111, 62] on link "商業" at bounding box center [118, 62] width 15 height 35
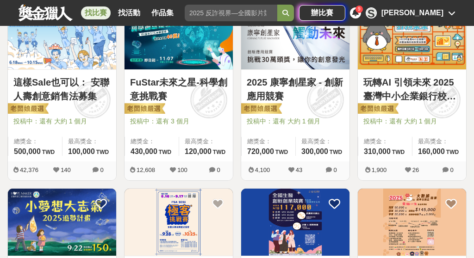
scroll to position [200, 0]
click at [403, 103] on link "玩轉AI 引領未來 2025臺灣中小企業銀行校園金融科技創意挑戰賽" at bounding box center [411, 89] width 97 height 28
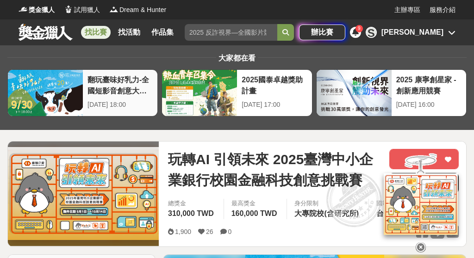
scroll to position [0, 0]
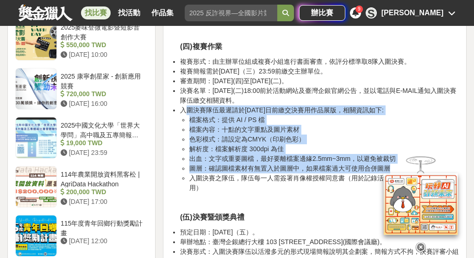
drag, startPoint x: 184, startPoint y: 105, endPoint x: 307, endPoint y: 169, distance: 139.5
click at [308, 169] on li "入圍決賽隊伍最遲請於114年11月27日前繳交決賽用作品展版，相關資訊如下: 檔案格式：提供 AI / PS 檔 檔案內容：十點的文字重點及圖片素材 色彩模式…" at bounding box center [319, 148] width 279 height 87
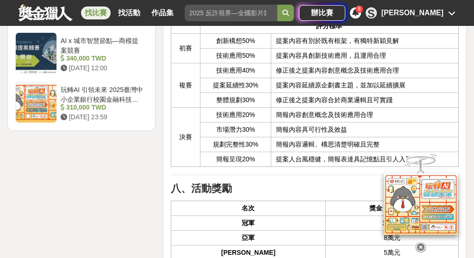
scroll to position [1466, 0]
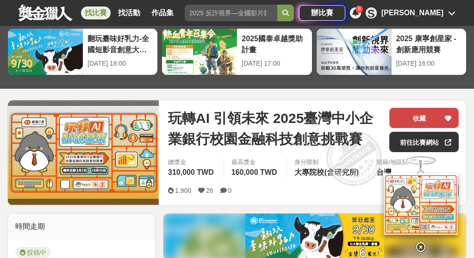
click at [446, 115] on div at bounding box center [447, 117] width 9 height 19
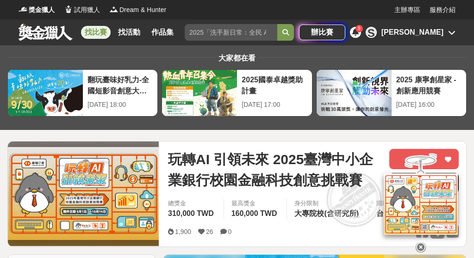
click at [458, 39] on div "找比賽 找活動 作品集 中文 國民美術鑑賞能力 青春戀愛 英語 特別獎項 馬拉松賽事 辦比賽 9 S Shuo Han" at bounding box center [237, 32] width 474 height 26
click at [450, 35] on icon at bounding box center [451, 32] width 7 height 7
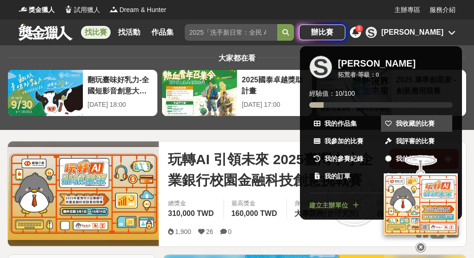
click at [400, 119] on span "我收藏的比賽" at bounding box center [415, 124] width 39 height 10
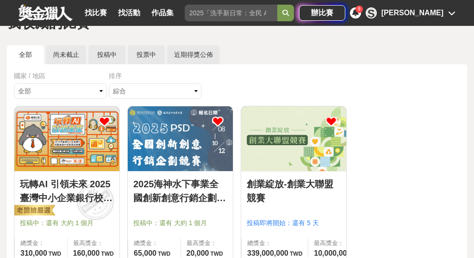
scroll to position [43, 0]
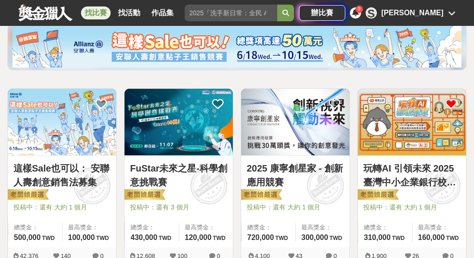
scroll to position [111, 0]
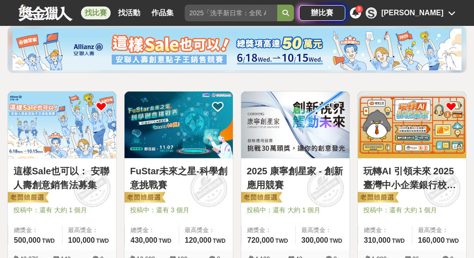
click at [97, 105] on icon at bounding box center [101, 107] width 12 height 12
click at [439, 10] on div "[PERSON_NAME]" at bounding box center [412, 12] width 62 height 11
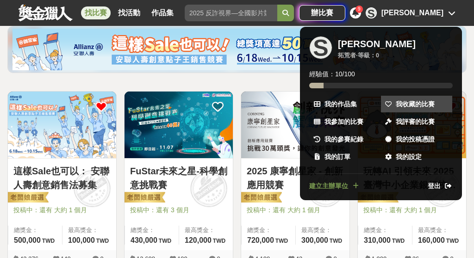
click at [403, 105] on span "我收藏的比賽" at bounding box center [415, 104] width 39 height 10
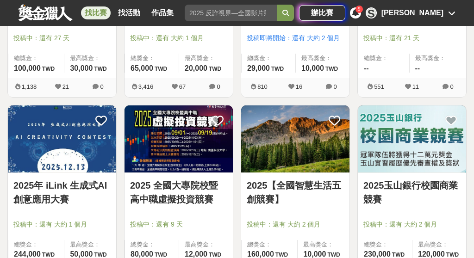
scroll to position [701, 0]
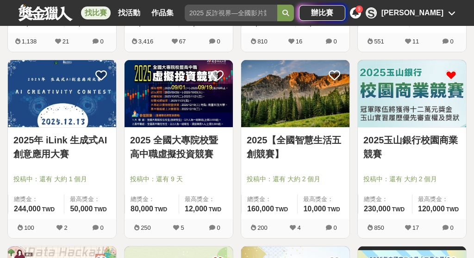
click at [453, 75] on icon at bounding box center [451, 75] width 12 height 12
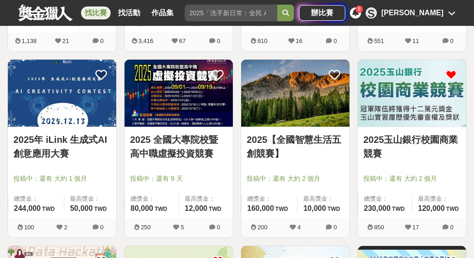
scroll to position [736, 0]
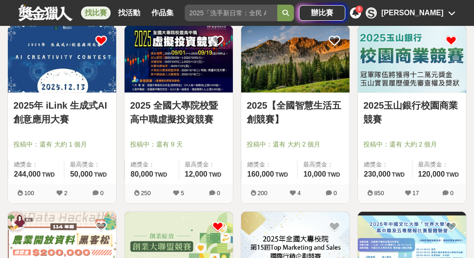
click at [102, 38] on icon at bounding box center [101, 41] width 12 height 12
click at [462, 13] on div "找比賽 找活動 作品集 中文 國民美術鑑賞能力 青春戀愛 英語 特別獎項 馬拉松賽事 辦比賽 9 S Shuo Han" at bounding box center [237, 13] width 474 height 26
click at [452, 13] on icon at bounding box center [451, 12] width 7 height 7
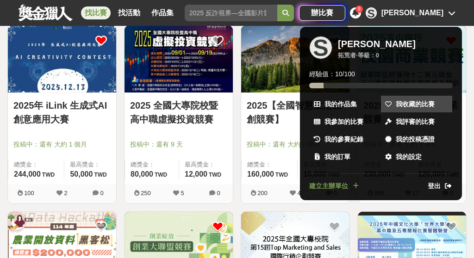
click at [415, 106] on span "我收藏的比賽" at bounding box center [415, 104] width 39 height 10
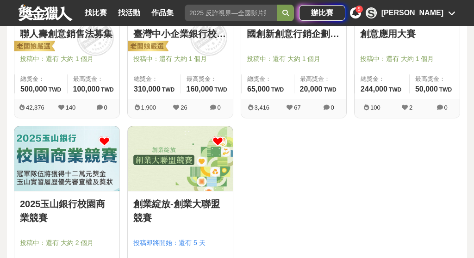
scroll to position [210, 0]
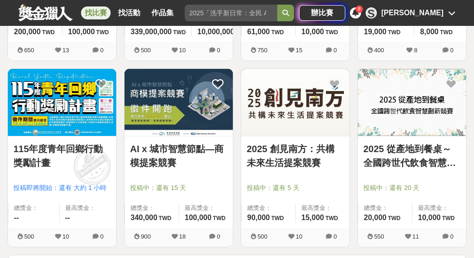
scroll to position [1069, 0]
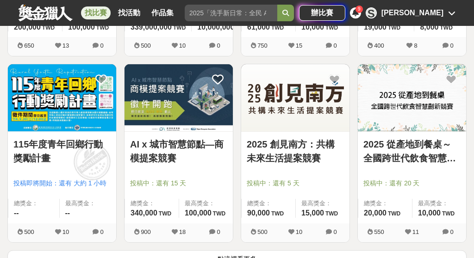
click at [188, 152] on link "AI x 城市智慧節點—商模提案競賽" at bounding box center [178, 151] width 97 height 28
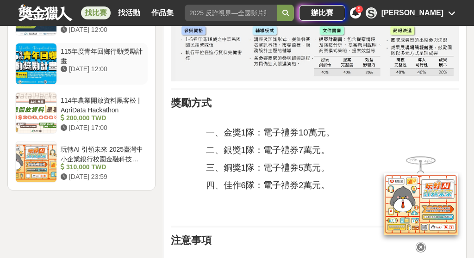
scroll to position [1199, 0]
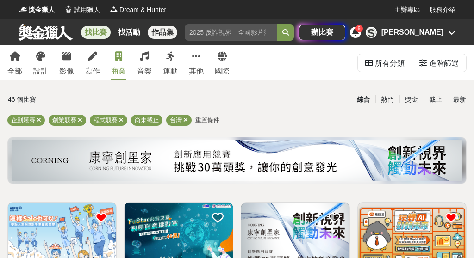
click at [159, 36] on link "作品集" at bounding box center [163, 32] width 30 height 13
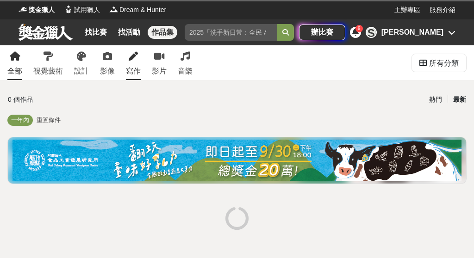
click at [128, 66] on div "寫作" at bounding box center [133, 71] width 15 height 11
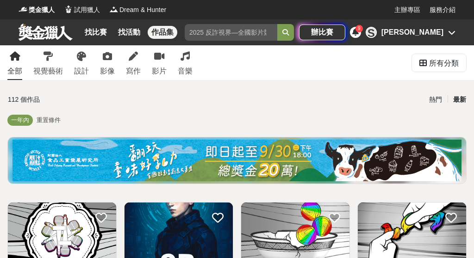
click at [50, 117] on span "重置條件" at bounding box center [49, 120] width 24 height 7
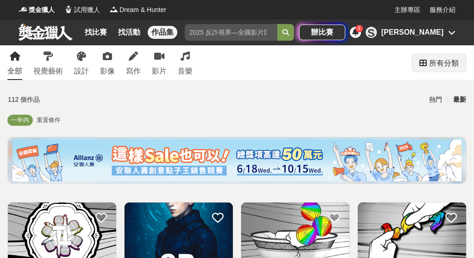
click at [433, 71] on div "所有分類" at bounding box center [444, 63] width 30 height 19
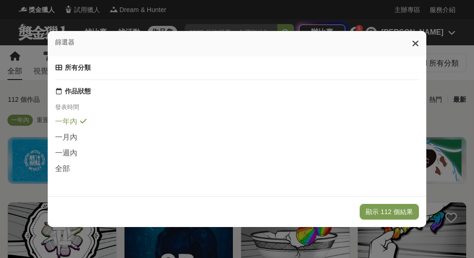
click at [444, 82] on div "篩選器 所有分類 作品狀態 發表時間 一年內 一月內 一週內 全部 顯示 112 個結果" at bounding box center [237, 129] width 474 height 258
click at [409, 45] on div "篩選器" at bounding box center [237, 43] width 378 height 25
click at [415, 44] on icon at bounding box center [415, 43] width 7 height 9
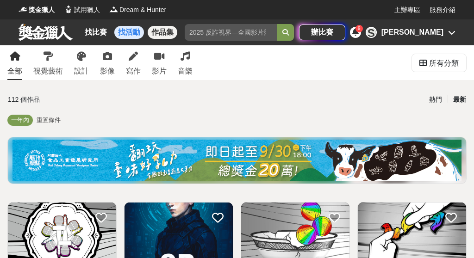
click at [130, 30] on link "找活動" at bounding box center [129, 32] width 30 height 13
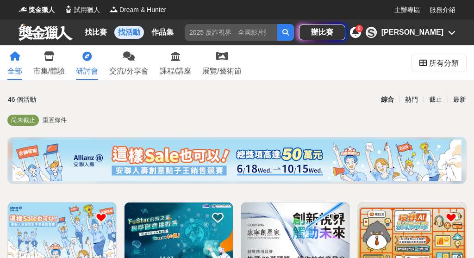
click at [88, 63] on link "研討會" at bounding box center [87, 62] width 22 height 35
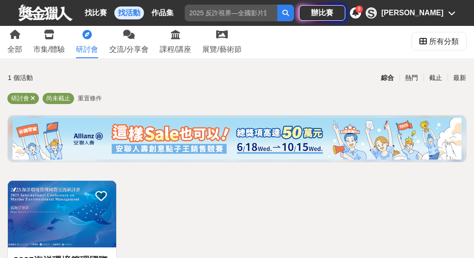
scroll to position [22, 0]
click at [188, 49] on div "課程/講座" at bounding box center [175, 49] width 31 height 11
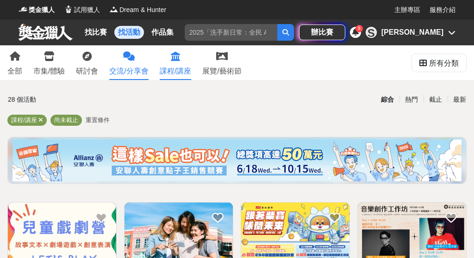
click at [121, 67] on div "交流/分享會" at bounding box center [128, 71] width 39 height 11
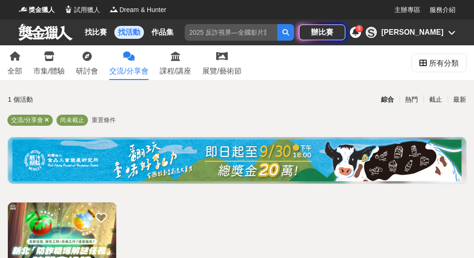
click at [99, 69] on div "全部 市集/體驗 研討會 交流/分享會 課程/講座 展覽/藝術節" at bounding box center [124, 62] width 245 height 35
click at [80, 68] on div "研討會" at bounding box center [87, 71] width 22 height 11
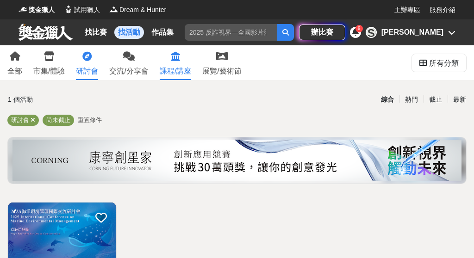
click at [185, 62] on link "課程/講座" at bounding box center [175, 62] width 31 height 35
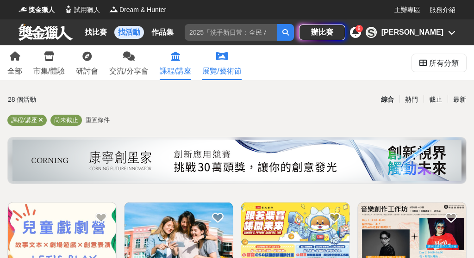
click at [222, 62] on link "展覽/藝術節" at bounding box center [221, 62] width 39 height 35
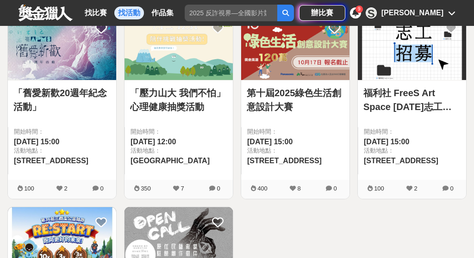
scroll to position [192, 0]
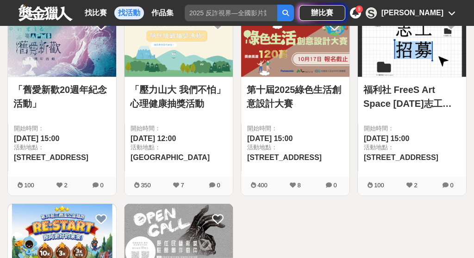
click at [292, 135] on span "2025-07-06 15:00" at bounding box center [269, 139] width 45 height 8
click at [307, 55] on img at bounding box center [295, 43] width 108 height 67
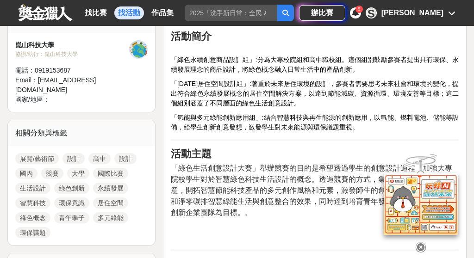
scroll to position [347, 0]
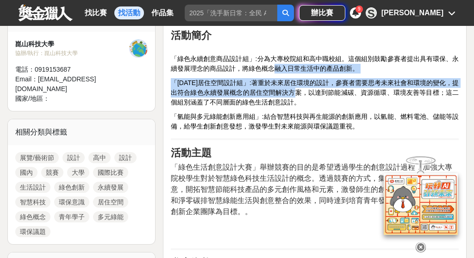
drag, startPoint x: 272, startPoint y: 68, endPoint x: 304, endPoint y: 88, distance: 38.3
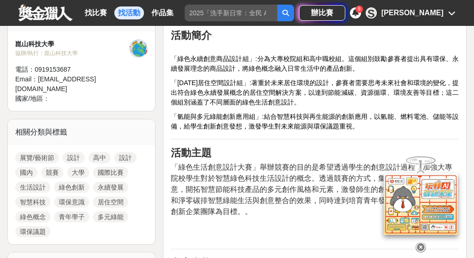
click at [274, 123] on span "「氫能與多元綠能創新應用組」:結合智慧科技與再生能源的創新應用，以氫能、燃料電池、儲能等設備，給學生創新創意發想，激發學生對未來能源與環保議題重視。" at bounding box center [315, 121] width 288 height 17
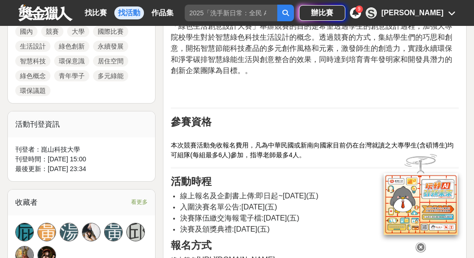
scroll to position [490, 0]
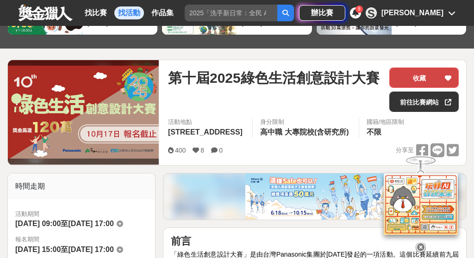
click at [437, 78] on button "收藏" at bounding box center [423, 78] width 69 height 20
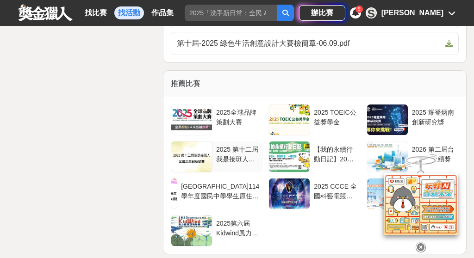
scroll to position [1728, 0]
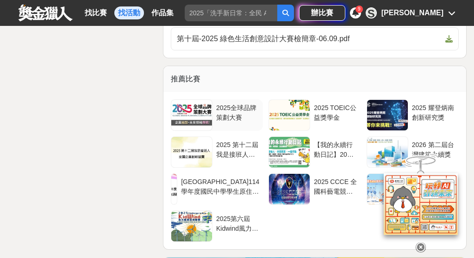
click at [200, 113] on div at bounding box center [191, 115] width 41 height 31
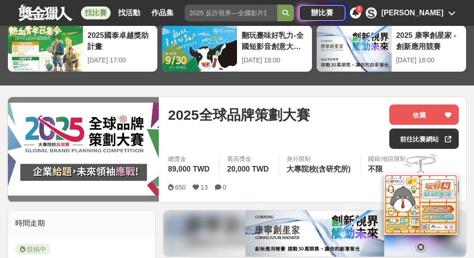
scroll to position [59, 0]
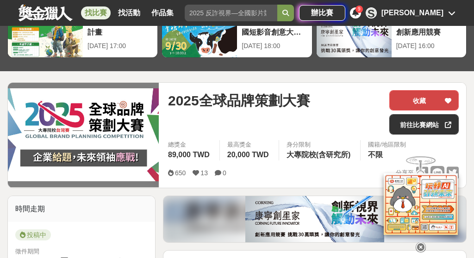
click at [435, 99] on button "收藏" at bounding box center [423, 100] width 69 height 20
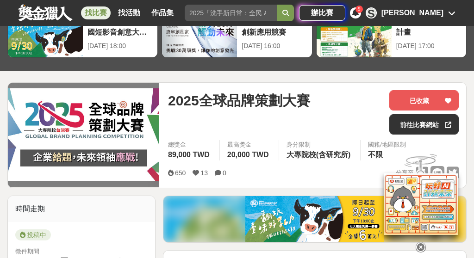
click at [439, 11] on div "[PERSON_NAME]" at bounding box center [412, 12] width 62 height 11
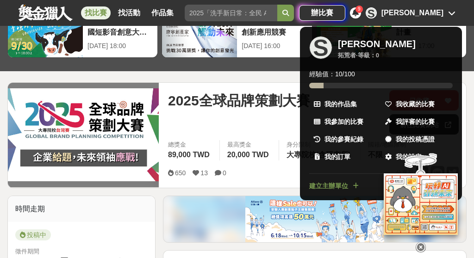
click at [424, 95] on ul "S Shuo Han 拓荒者 · 等級： 0 經驗值： 10 / 100 我的作品集 我收藏的比賽 我參加的比賽 我評審的比賽 我的參賽紀錄 我的投稿憑證 我…" at bounding box center [381, 113] width 162 height 173
click at [421, 105] on span "我收藏的比賽" at bounding box center [415, 104] width 39 height 10
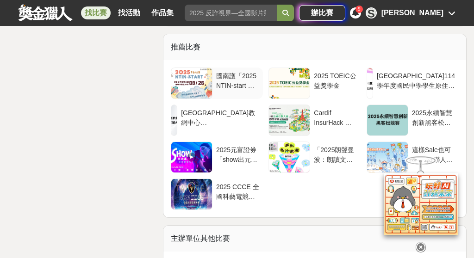
scroll to position [3973, 0]
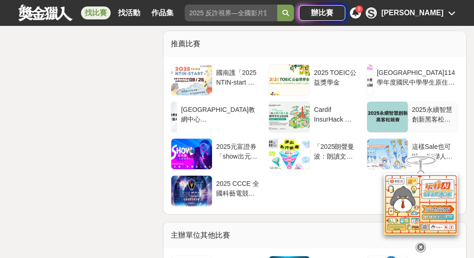
click at [389, 131] on div at bounding box center [387, 117] width 41 height 31
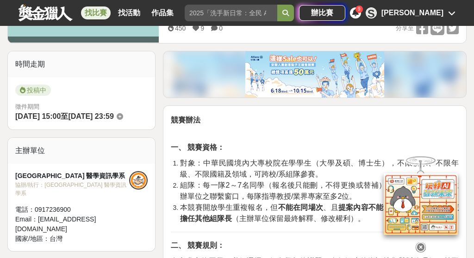
scroll to position [113, 0]
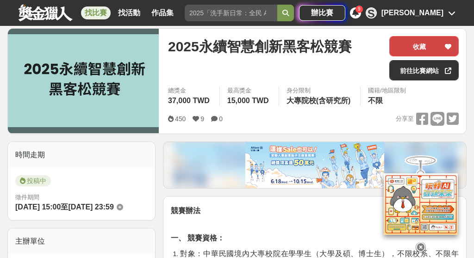
click at [437, 48] on button "收藏" at bounding box center [423, 46] width 69 height 20
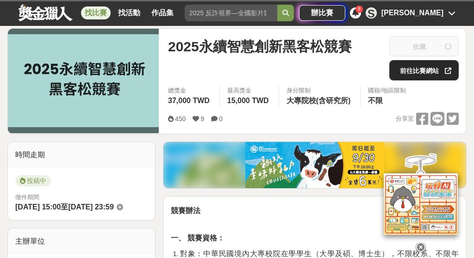
click at [442, 73] on link "前往比賽網站" at bounding box center [423, 70] width 69 height 20
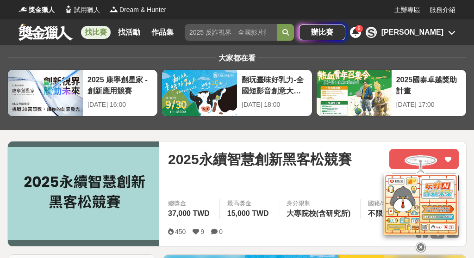
scroll to position [0, 0]
click at [123, 32] on link "找活動" at bounding box center [129, 32] width 30 height 13
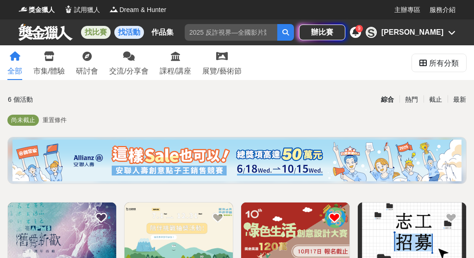
click at [93, 35] on link "找比賽" at bounding box center [96, 32] width 30 height 13
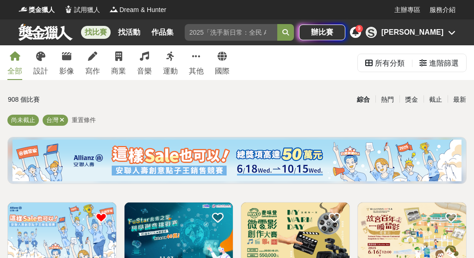
click at [167, 117] on div "尚未截止 台灣 重置條件" at bounding box center [236, 122] width 459 height 15
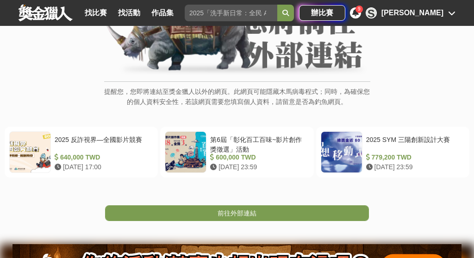
scroll to position [116, 0]
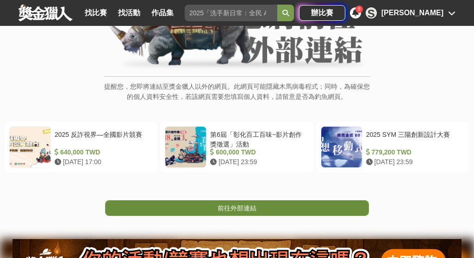
click at [263, 205] on link "前往外部連結" at bounding box center [237, 208] width 264 height 16
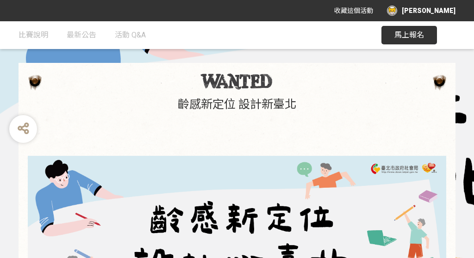
scroll to position [32, 0]
